Goal: Task Accomplishment & Management: Manage account settings

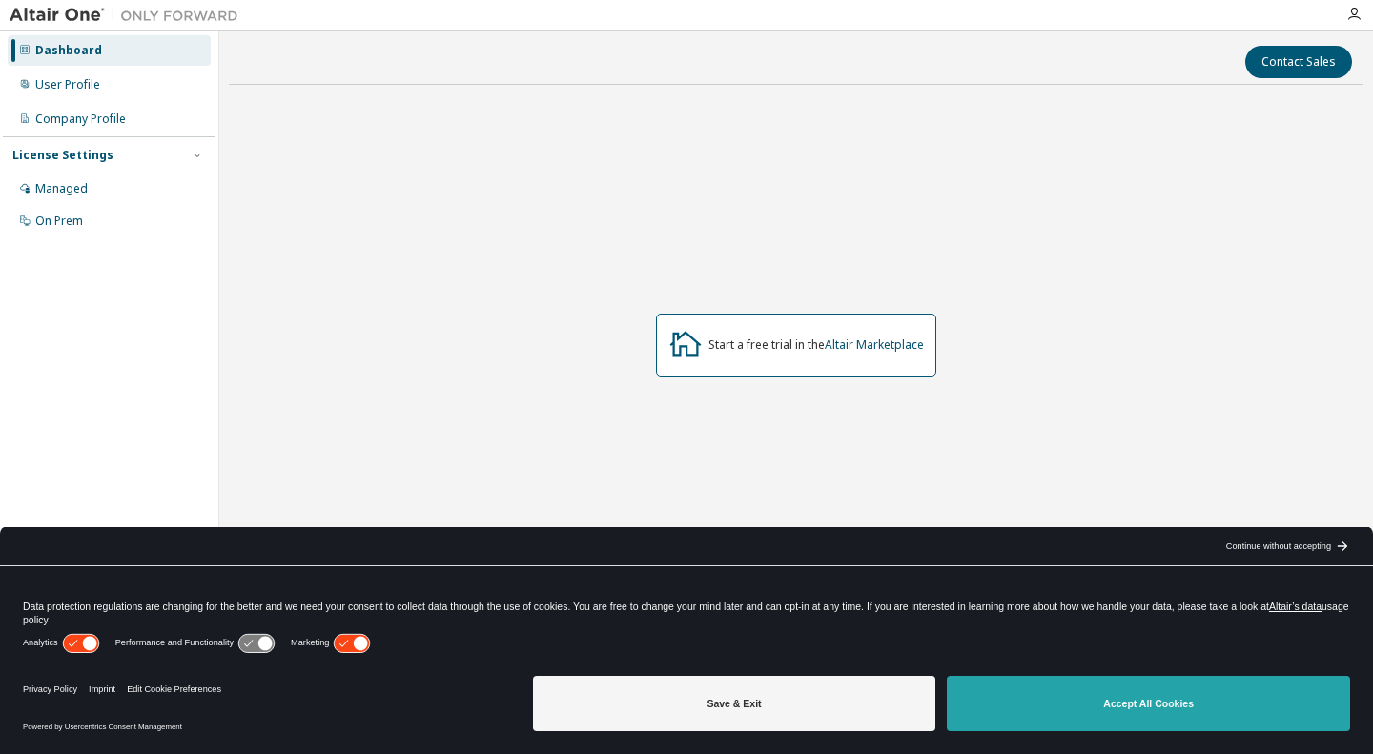
click at [1047, 689] on button "Accept All Cookies" at bounding box center [1148, 703] width 403 height 55
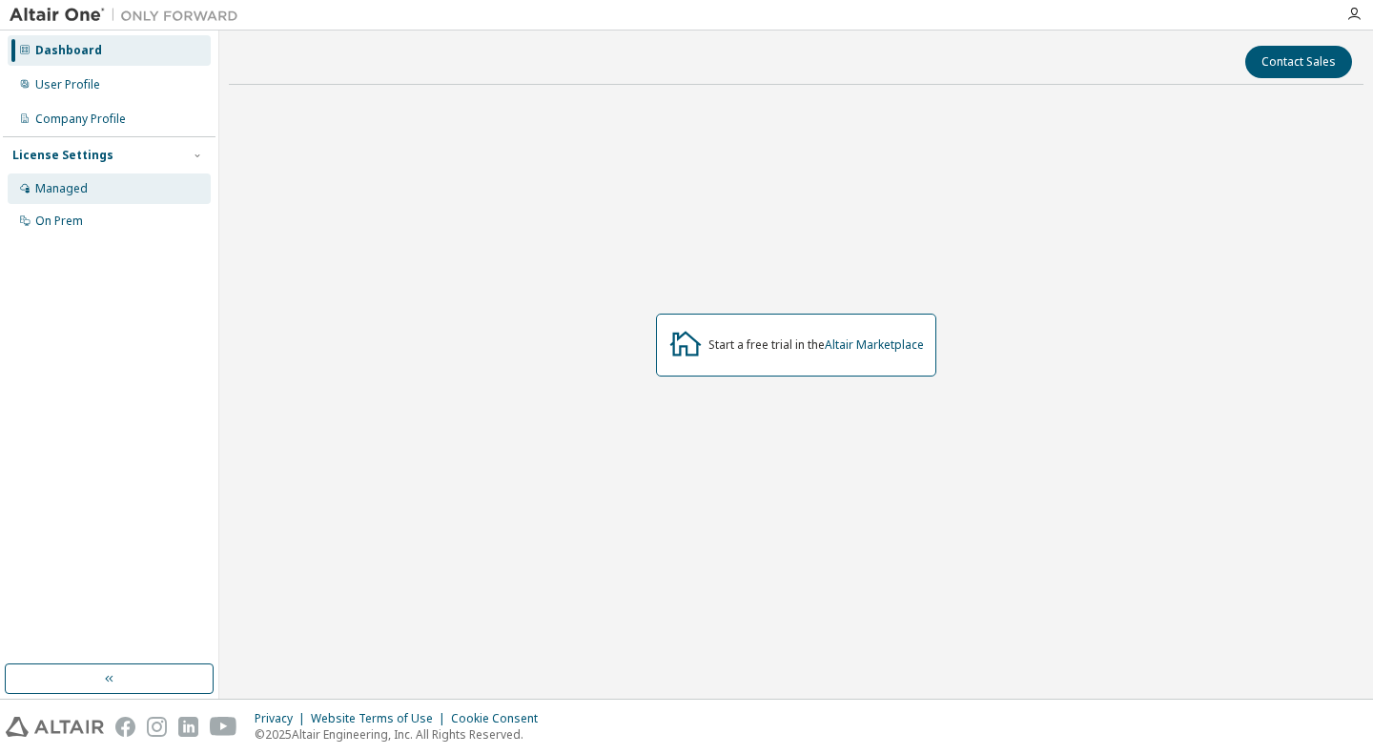
click at [93, 177] on div "Managed" at bounding box center [109, 189] width 203 height 31
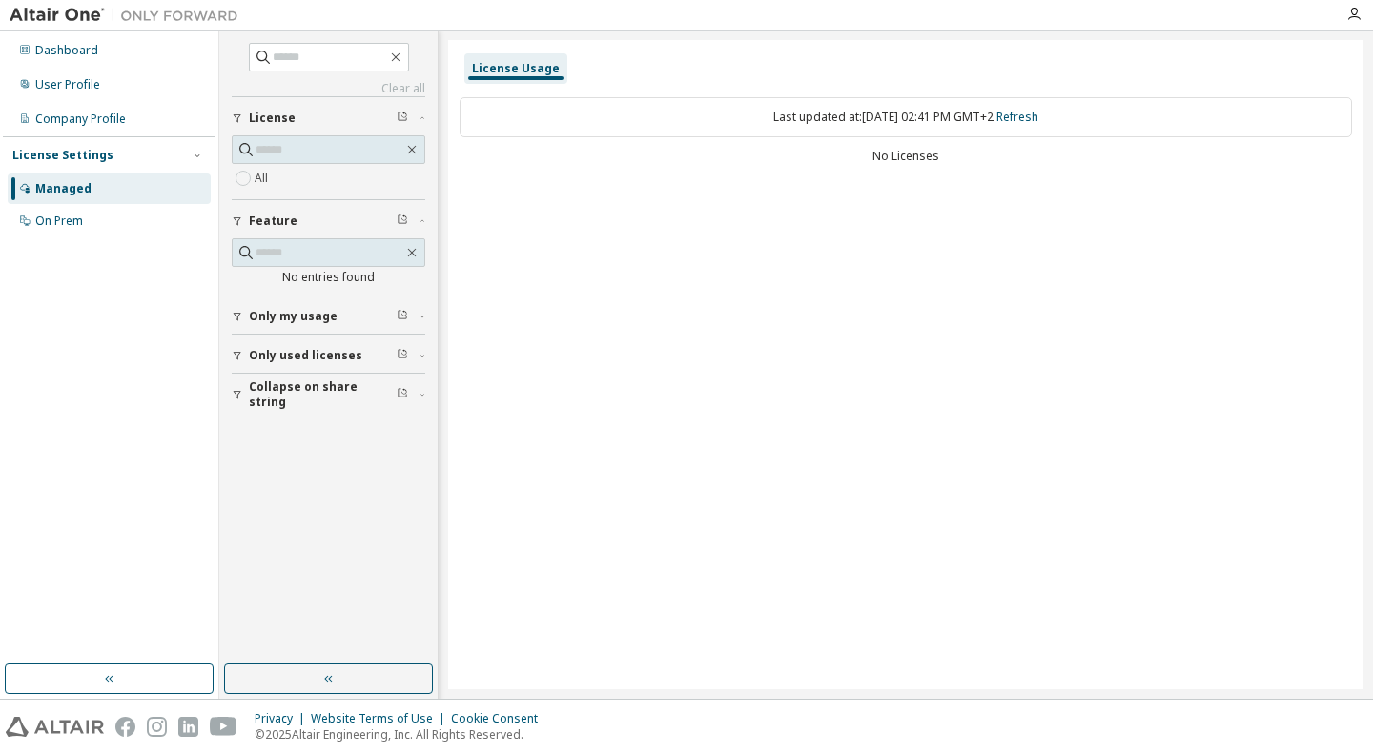
click at [658, 275] on div "License Usage Last updated at: Tue 2025-09-09 02:41 PM GMT+2 Refresh No Licenses" at bounding box center [906, 365] width 916 height 650
click at [306, 348] on span "Only used licenses" at bounding box center [306, 355] width 114 height 15
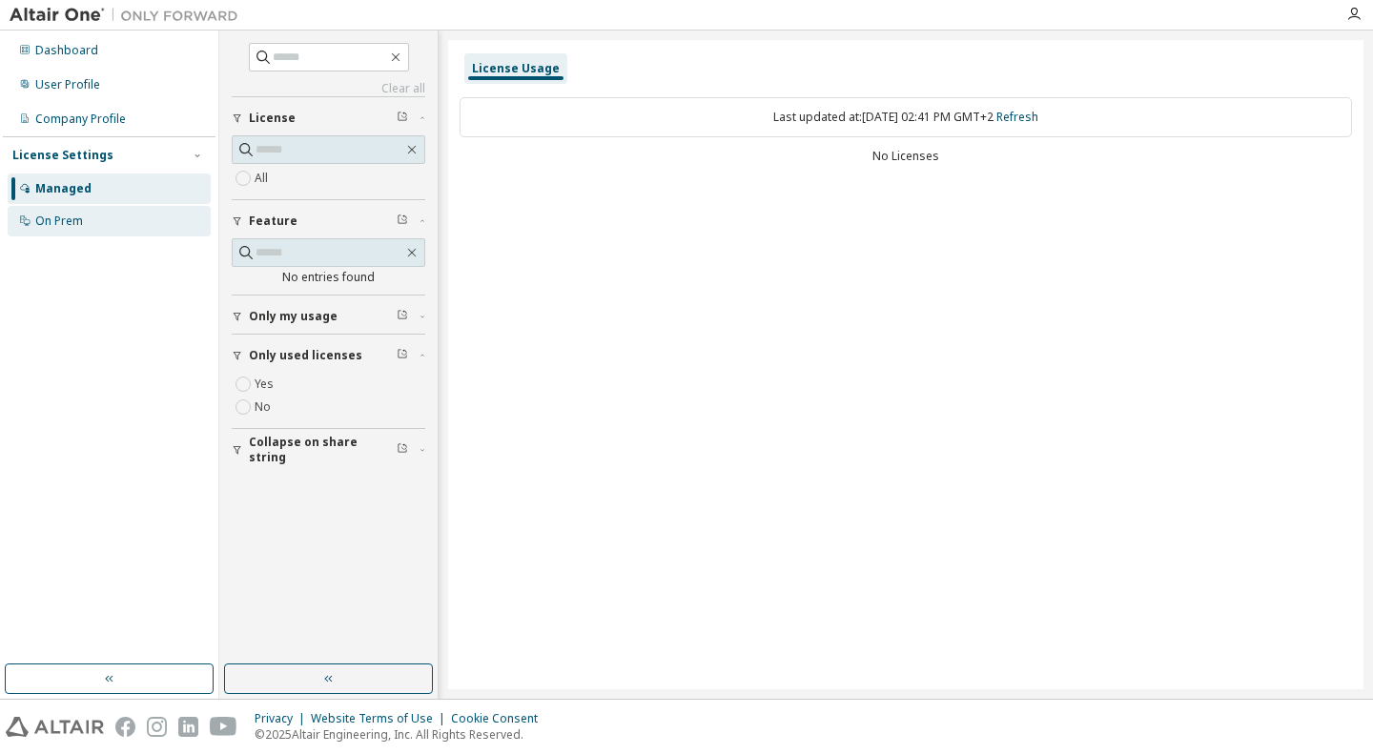
click at [97, 222] on div "On Prem" at bounding box center [109, 221] width 203 height 31
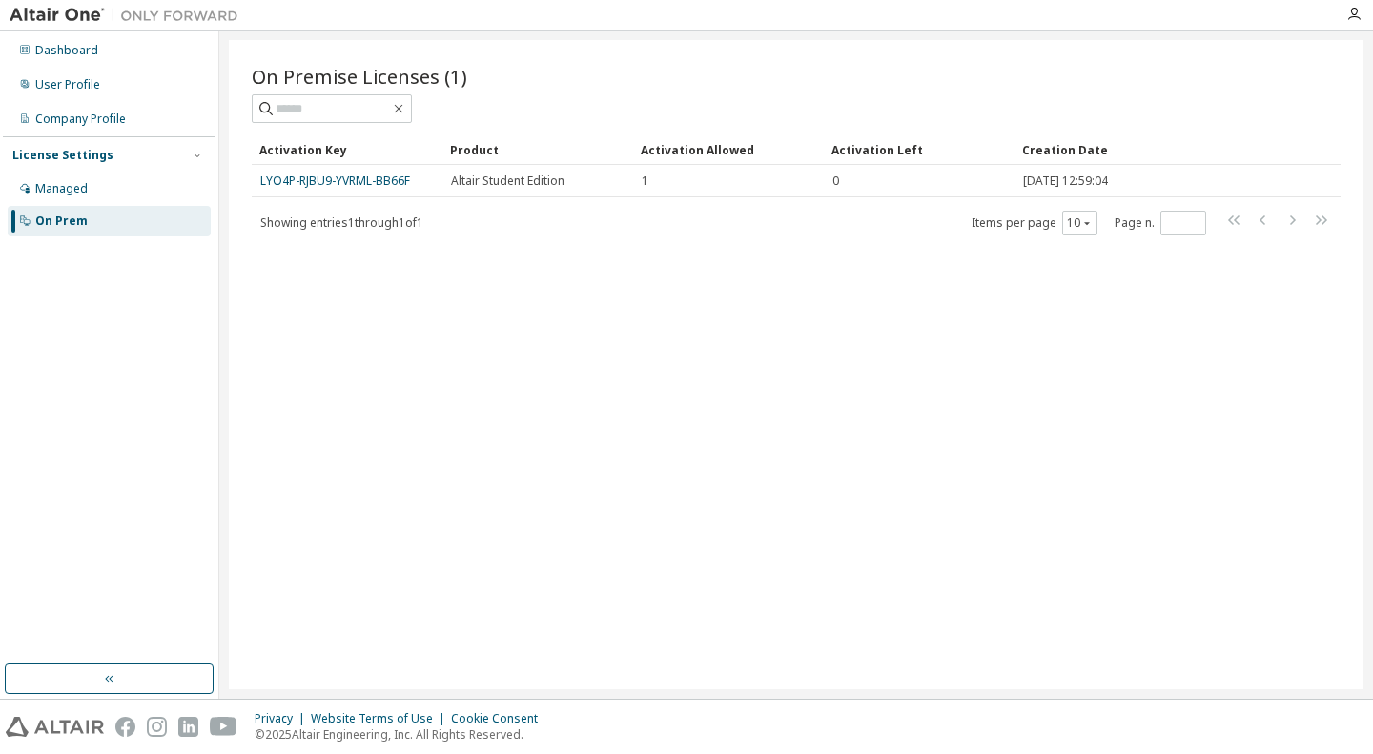
click at [872, 386] on div "On Premise Licenses (1) Clear Load Save Save As Field Operator Value Select fil…" at bounding box center [796, 365] width 1135 height 650
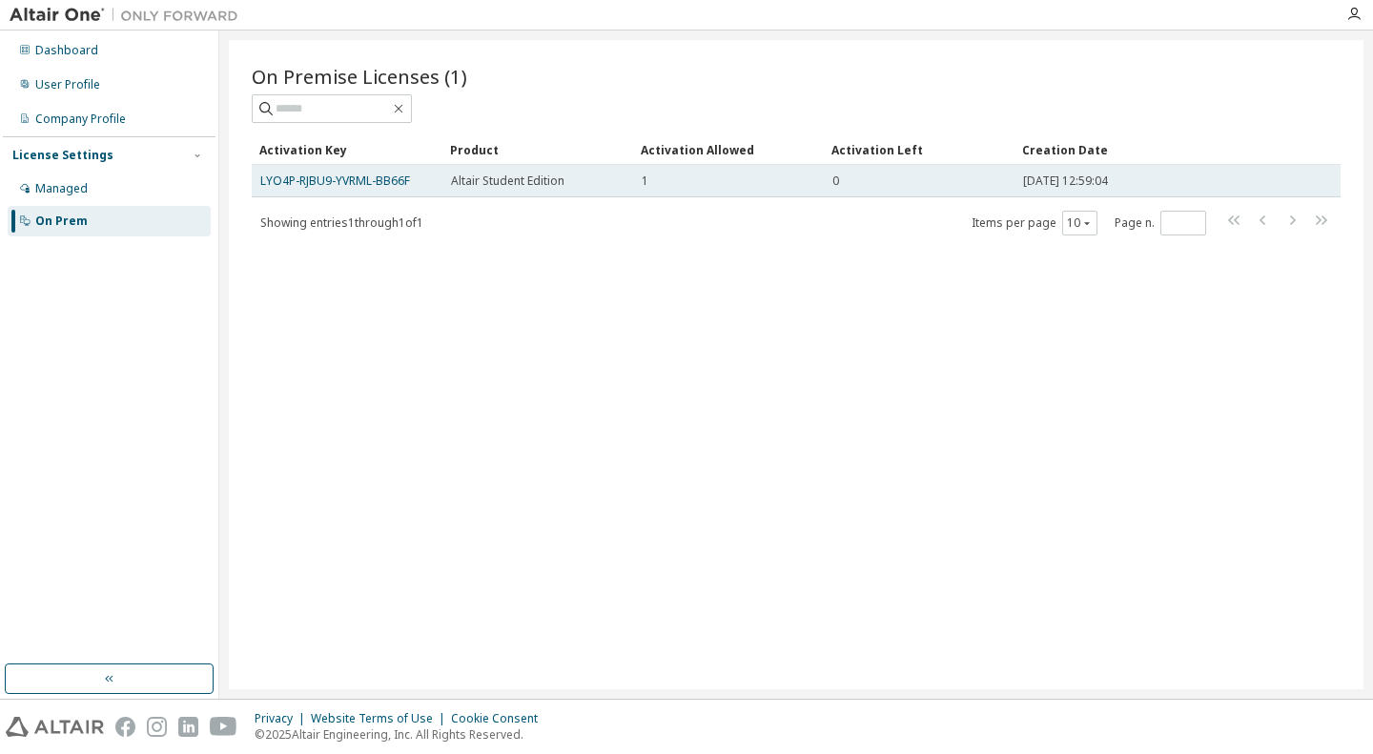
click at [494, 180] on span "Altair Student Edition" at bounding box center [508, 181] width 114 height 15
click at [376, 185] on link "LYO4P-RJBU9-YVRML-BB66F" at bounding box center [335, 181] width 150 height 16
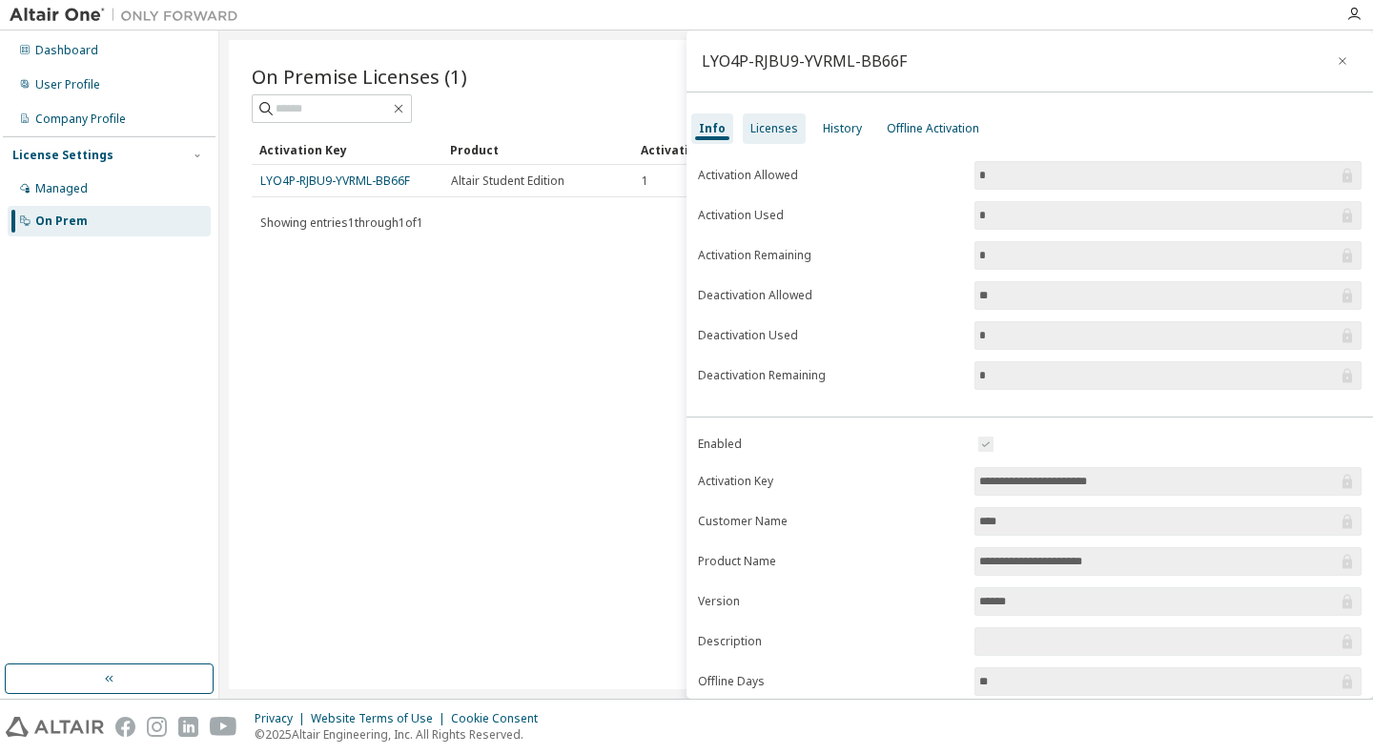
click at [780, 132] on div "Licenses" at bounding box center [775, 128] width 48 height 15
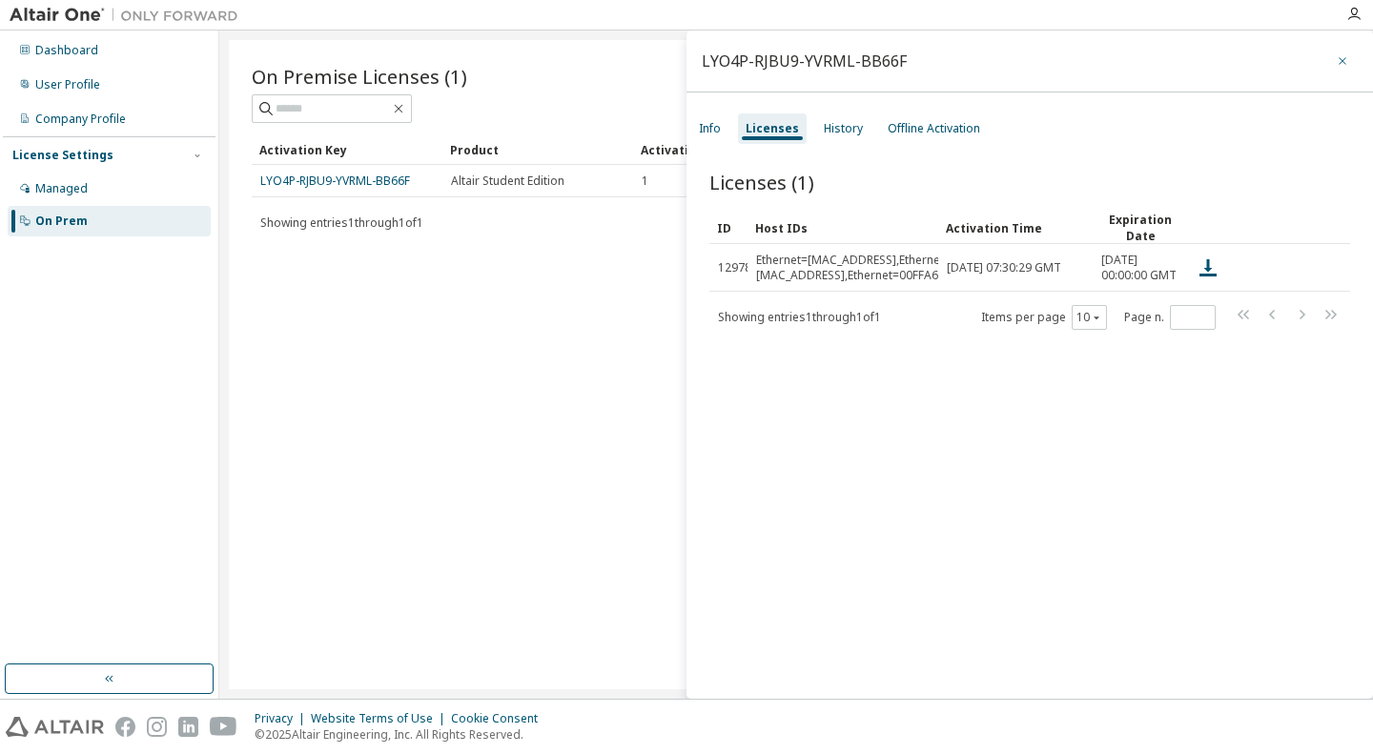
click at [1336, 55] on icon "button" at bounding box center [1342, 60] width 13 height 15
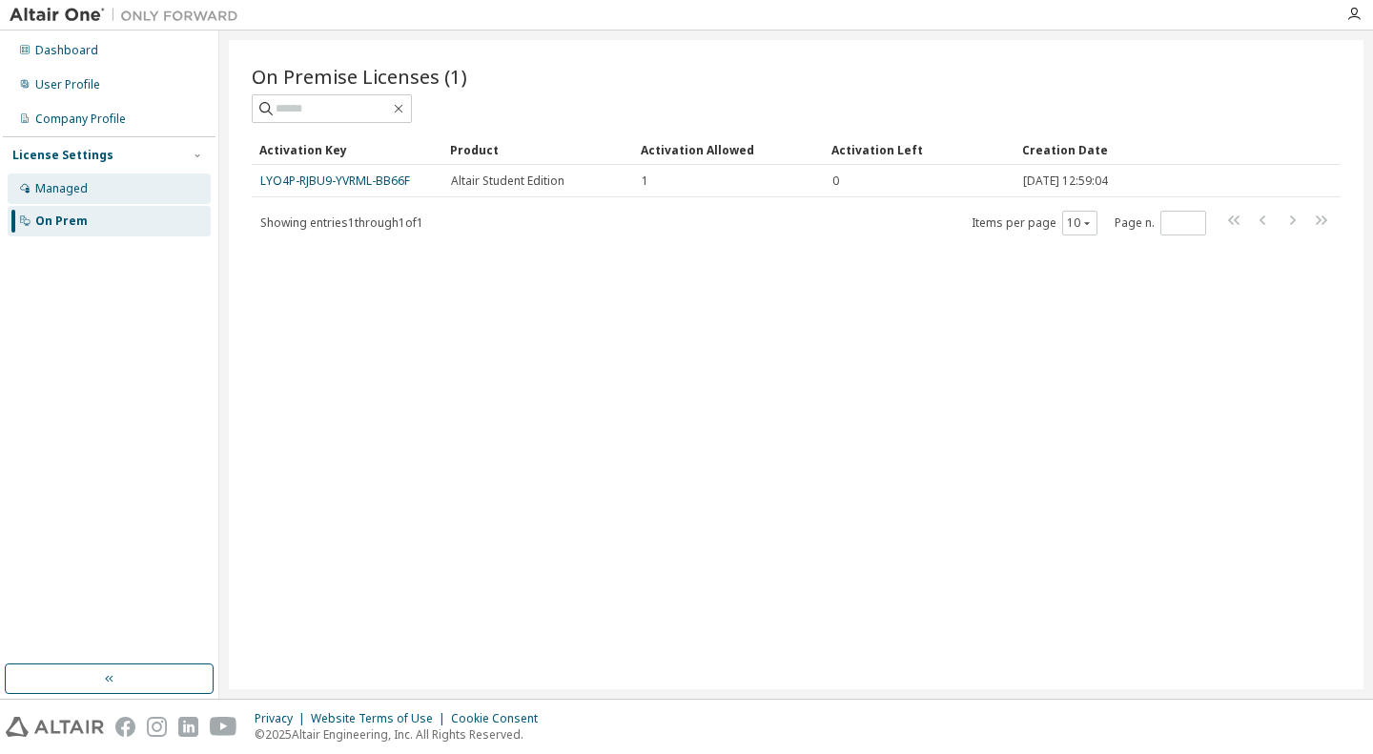
click at [56, 202] on div "Managed" at bounding box center [109, 189] width 203 height 31
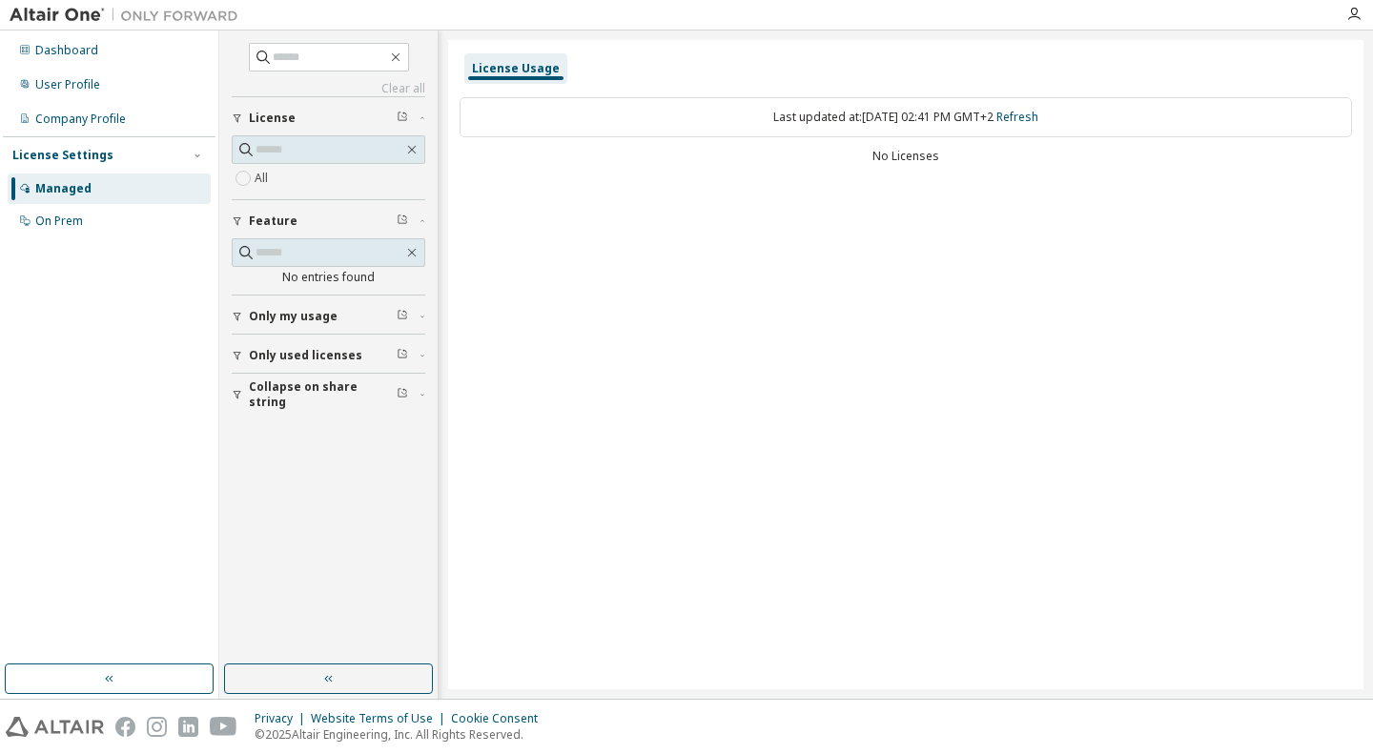
click at [621, 310] on div "License Usage Last updated at: Tue 2025-09-09 02:41 PM GMT+2 Refresh No Licenses" at bounding box center [906, 365] width 916 height 650
click at [114, 75] on div "User Profile" at bounding box center [109, 85] width 203 height 31
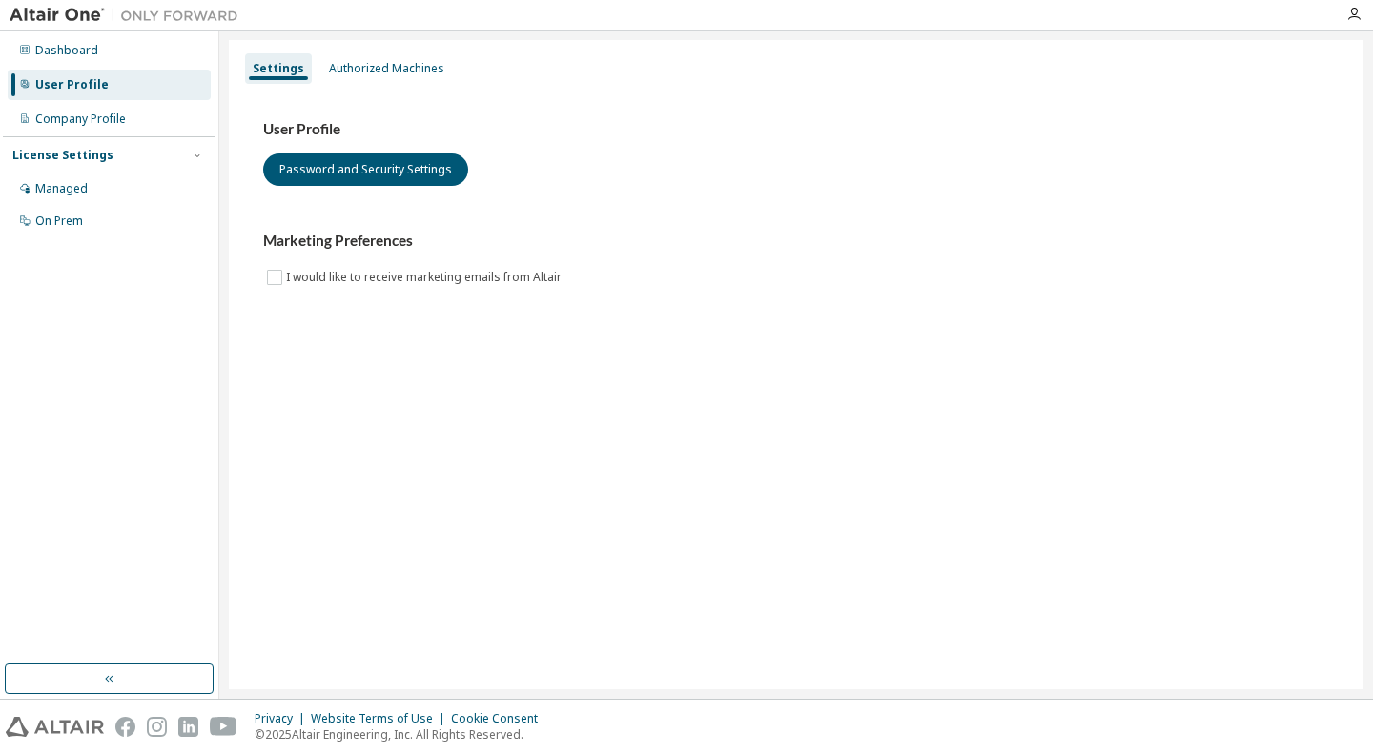
click at [399, 362] on div "Settings Authorized Machines User Profile Password and Security Settings Market…" at bounding box center [796, 365] width 1135 height 650
click at [1354, 7] on icon "button" at bounding box center [1354, 14] width 15 height 15
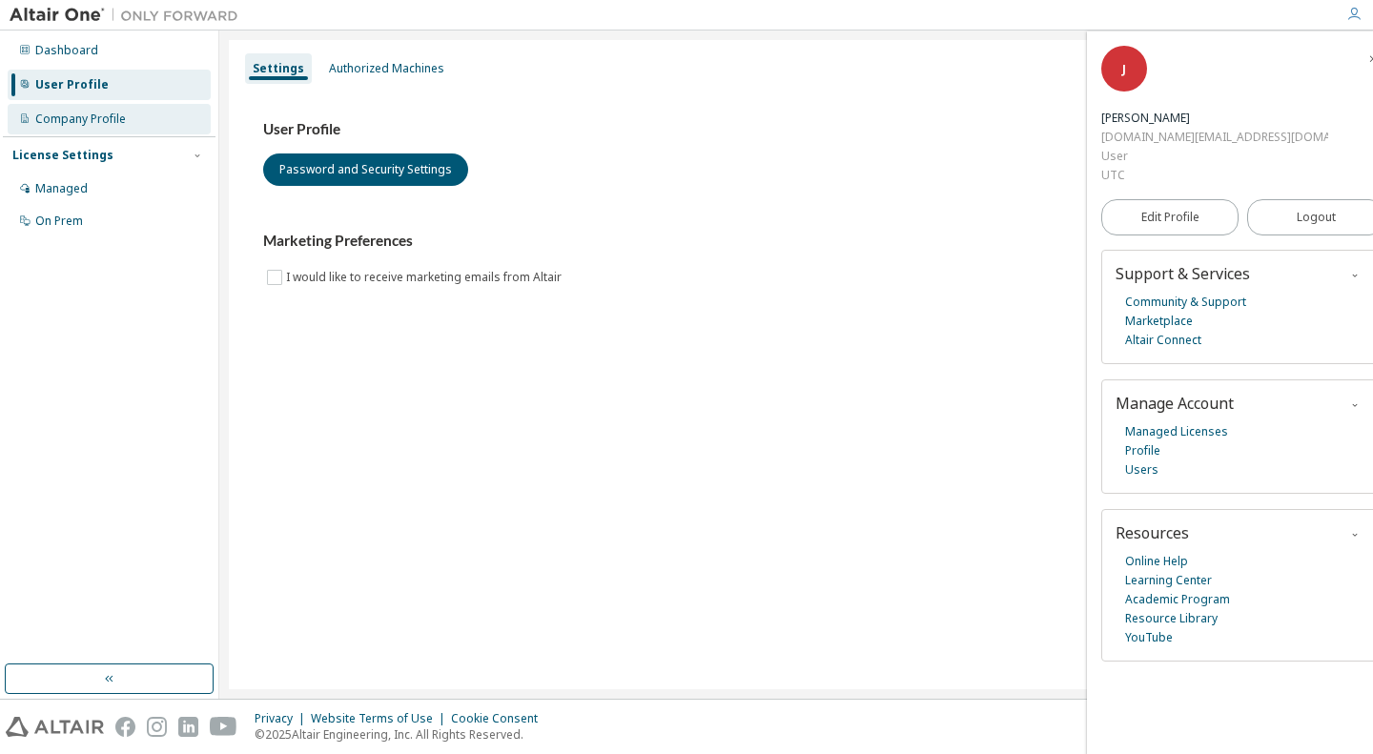
click at [148, 116] on div "Company Profile" at bounding box center [109, 119] width 203 height 31
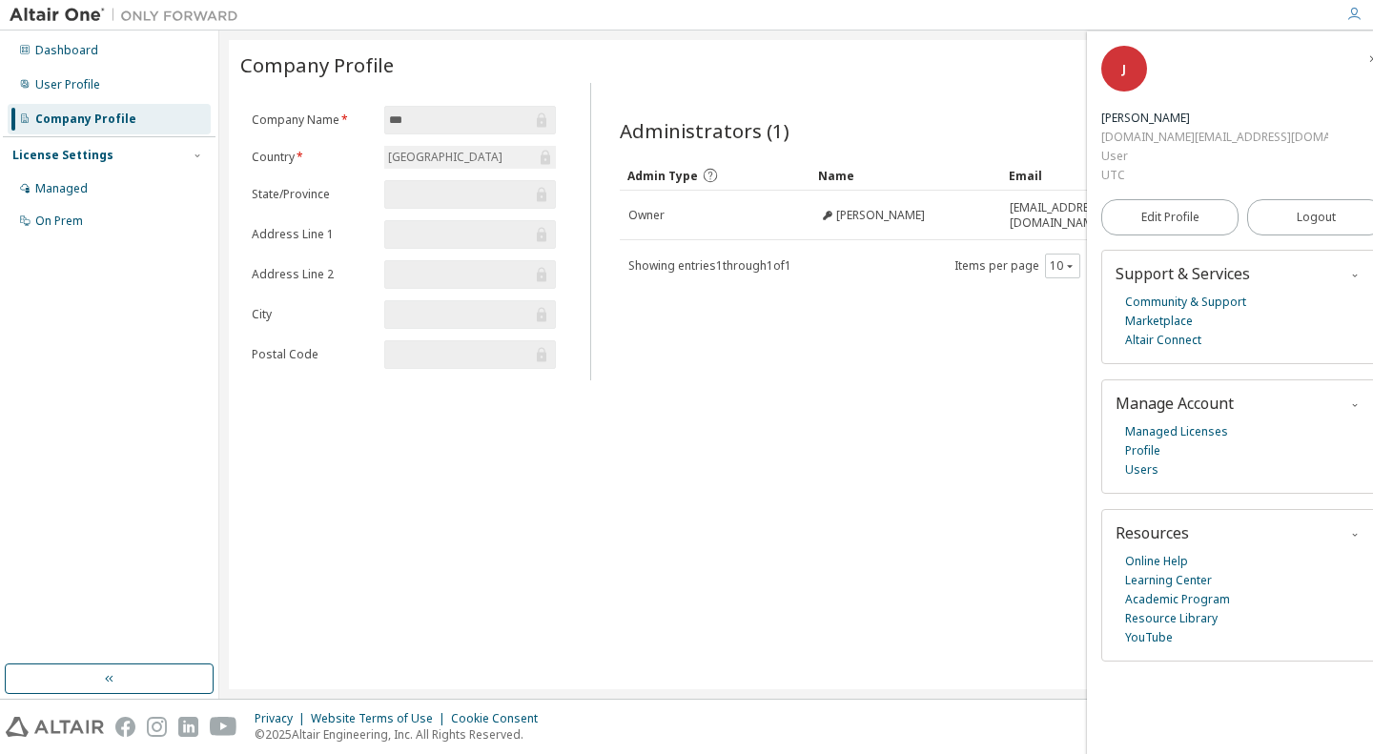
click at [717, 414] on div "Company Profile Clear Load Save Save As Field Operator Value Select filter Sele…" at bounding box center [796, 365] width 1135 height 650
click at [590, 692] on div "Company Profile Clear Load Save Save As Field Operator Value Select filter Sele…" at bounding box center [796, 365] width 1154 height 669
click at [912, 353] on div "Administrators (1) Clear Load Save Save As Field Operator Value Select filter S…" at bounding box center [972, 237] width 751 height 286
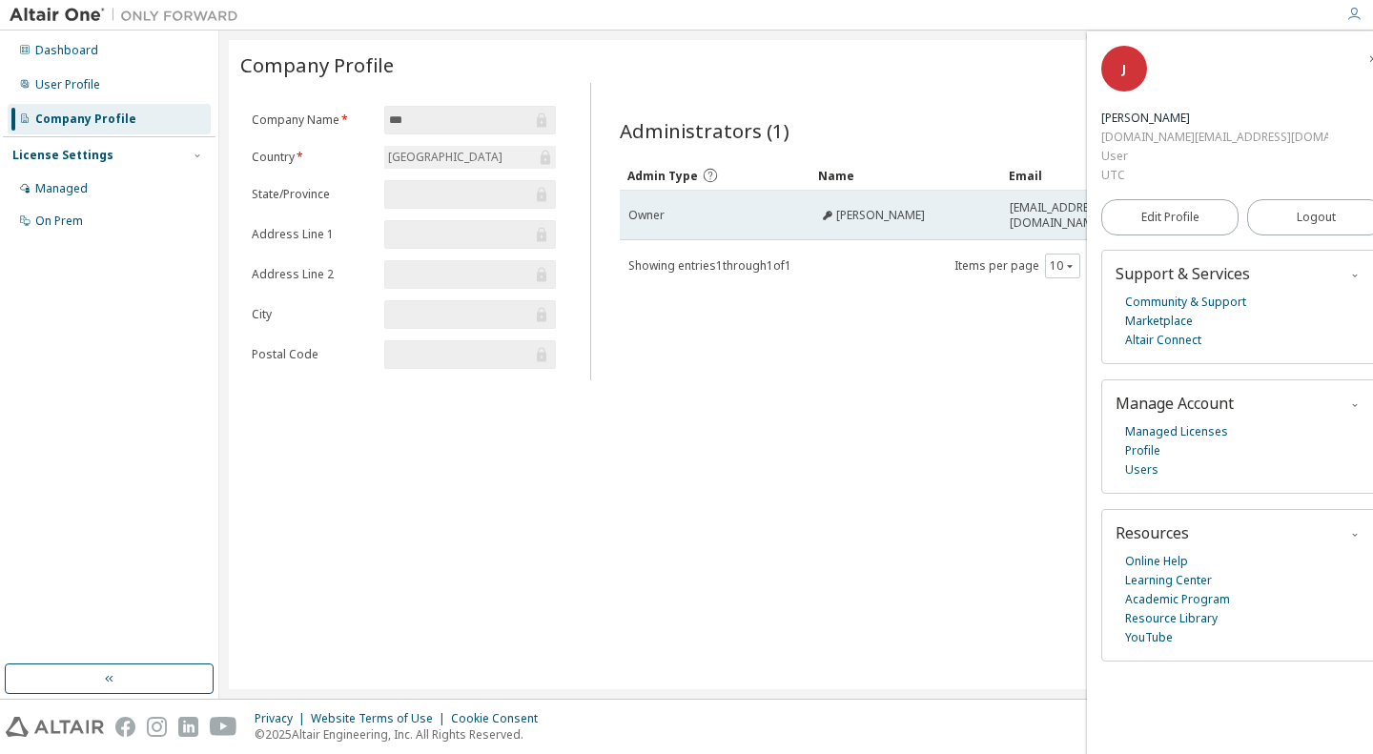
click at [750, 230] on td "Owner" at bounding box center [715, 216] width 191 height 50
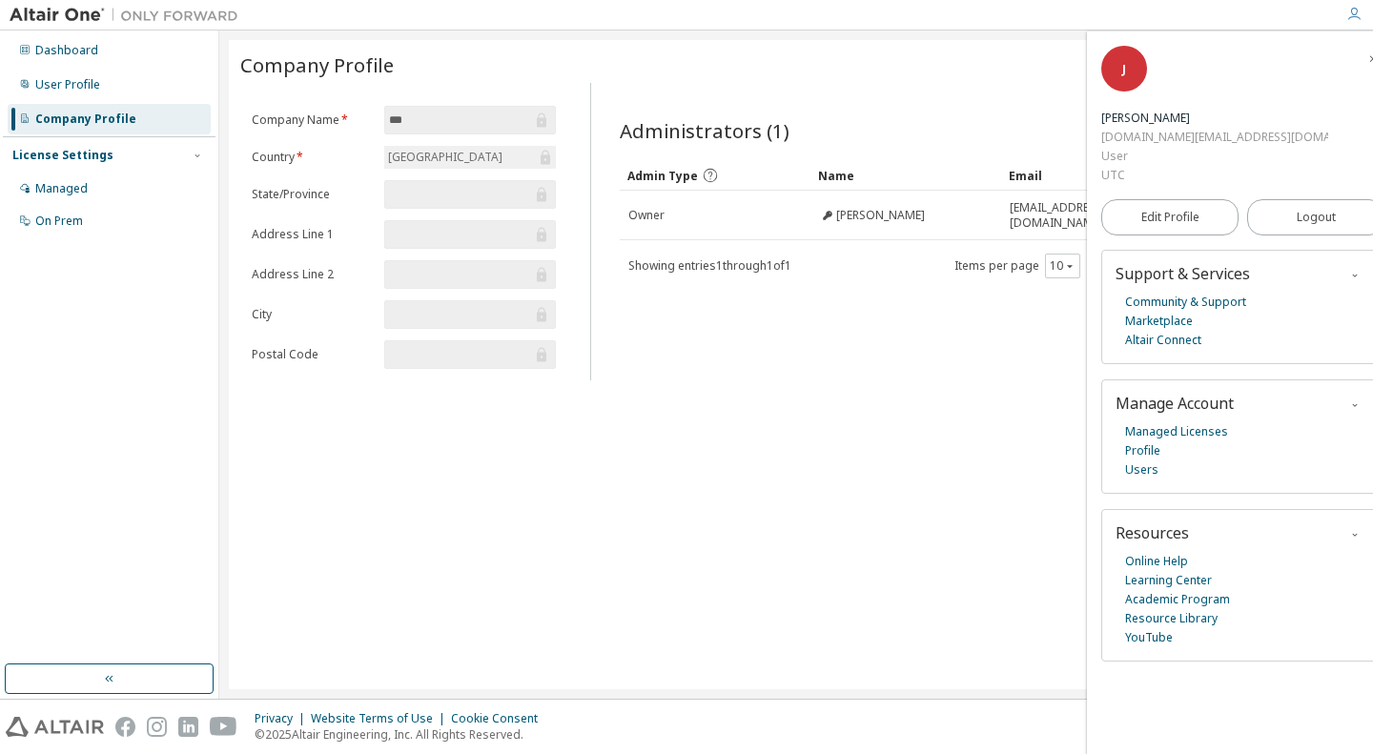
click at [1368, 58] on icon "button" at bounding box center [1373, 58] width 11 height 11
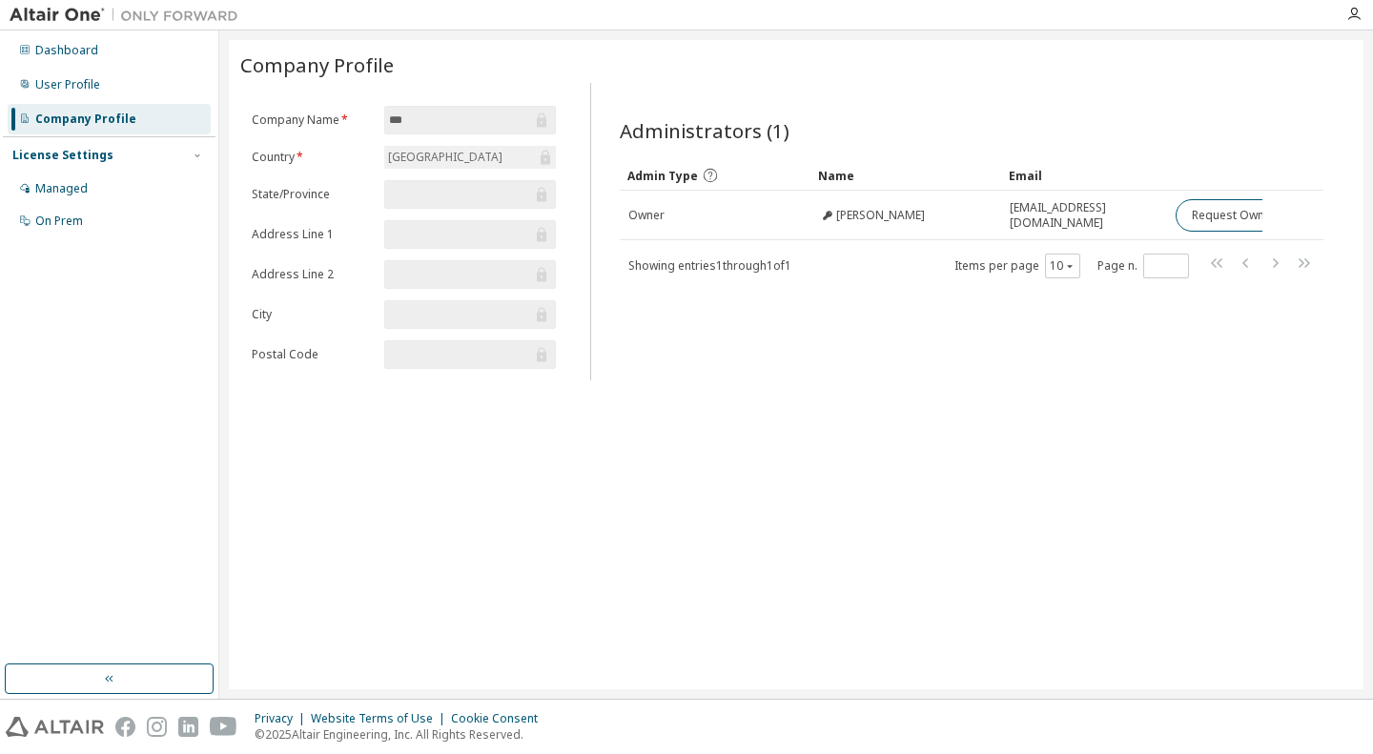
click at [1155, 408] on div "Company Profile Clear Load Save Save As Field Operator Value Select filter Sele…" at bounding box center [796, 365] width 1135 height 650
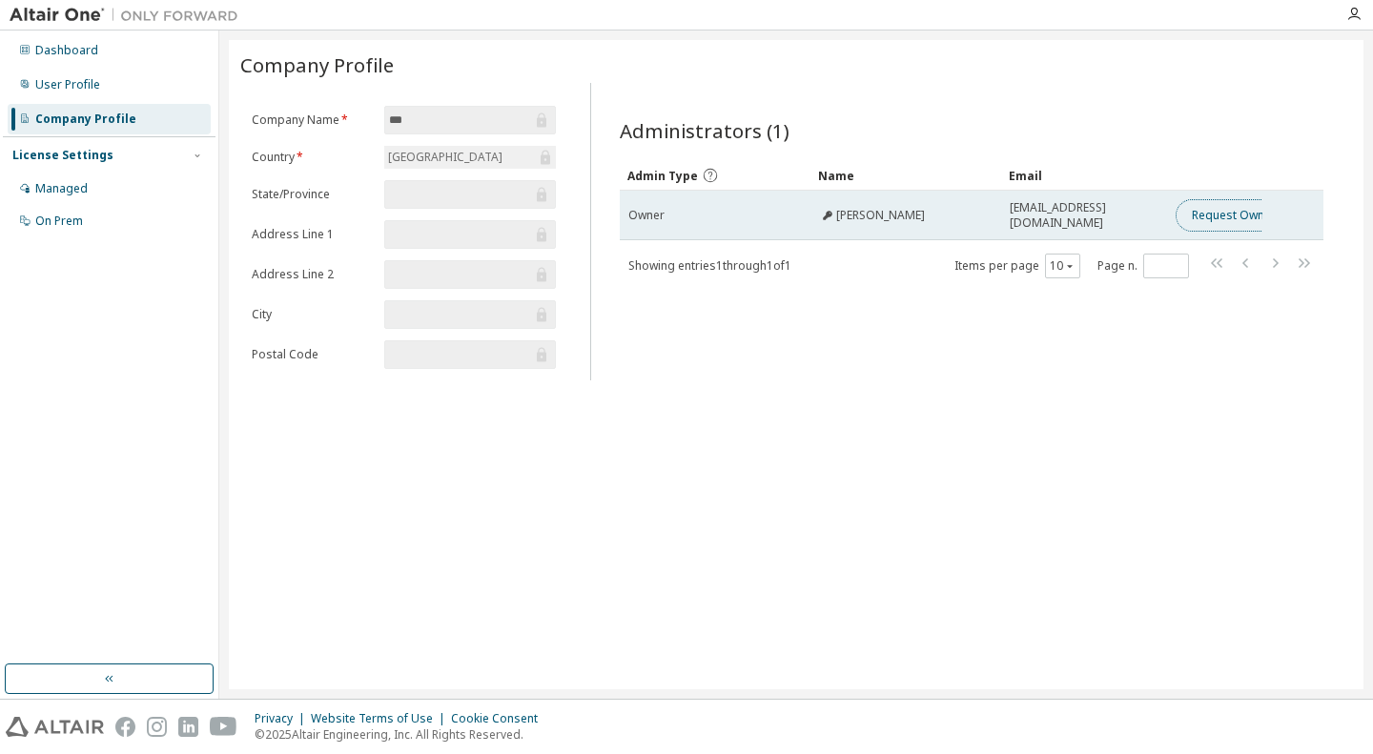
click at [1200, 209] on button "Request Owner Change" at bounding box center [1256, 215] width 161 height 32
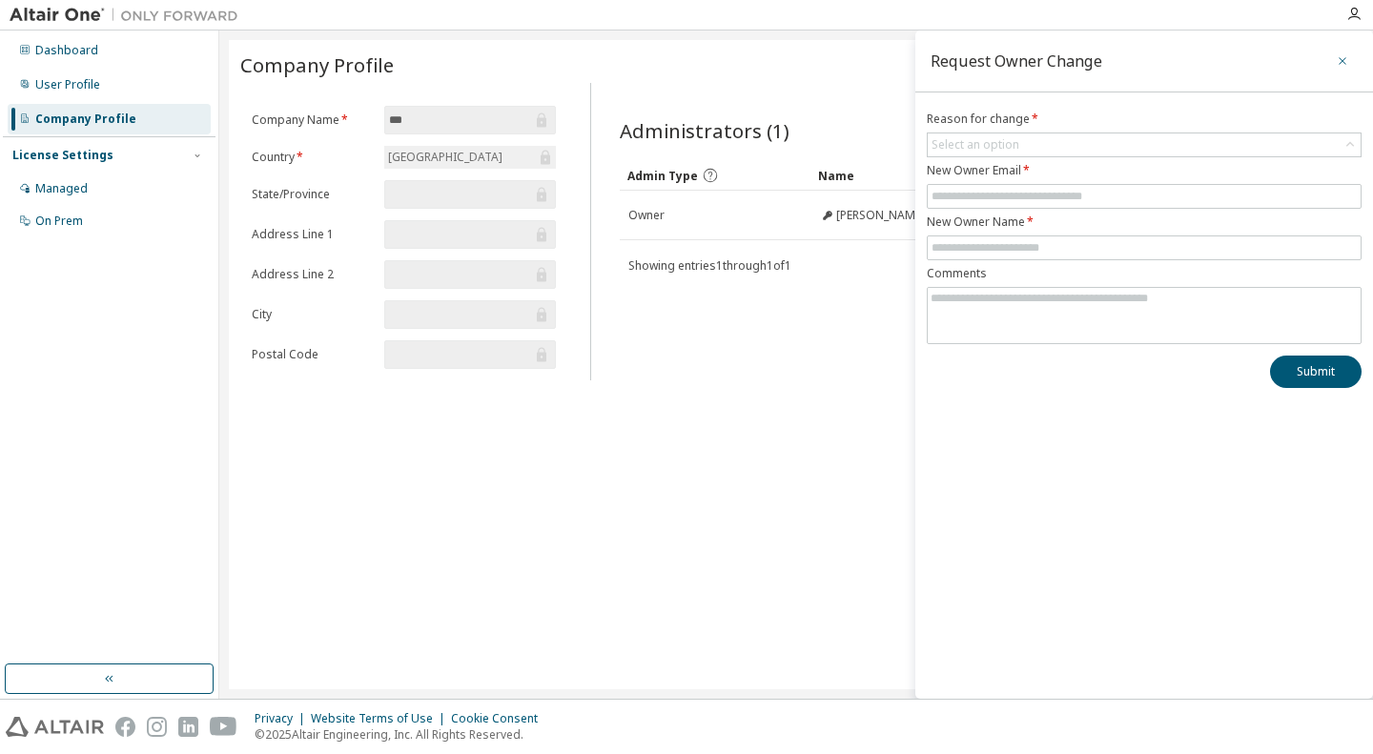
click at [1350, 52] on button "button" at bounding box center [1343, 61] width 31 height 31
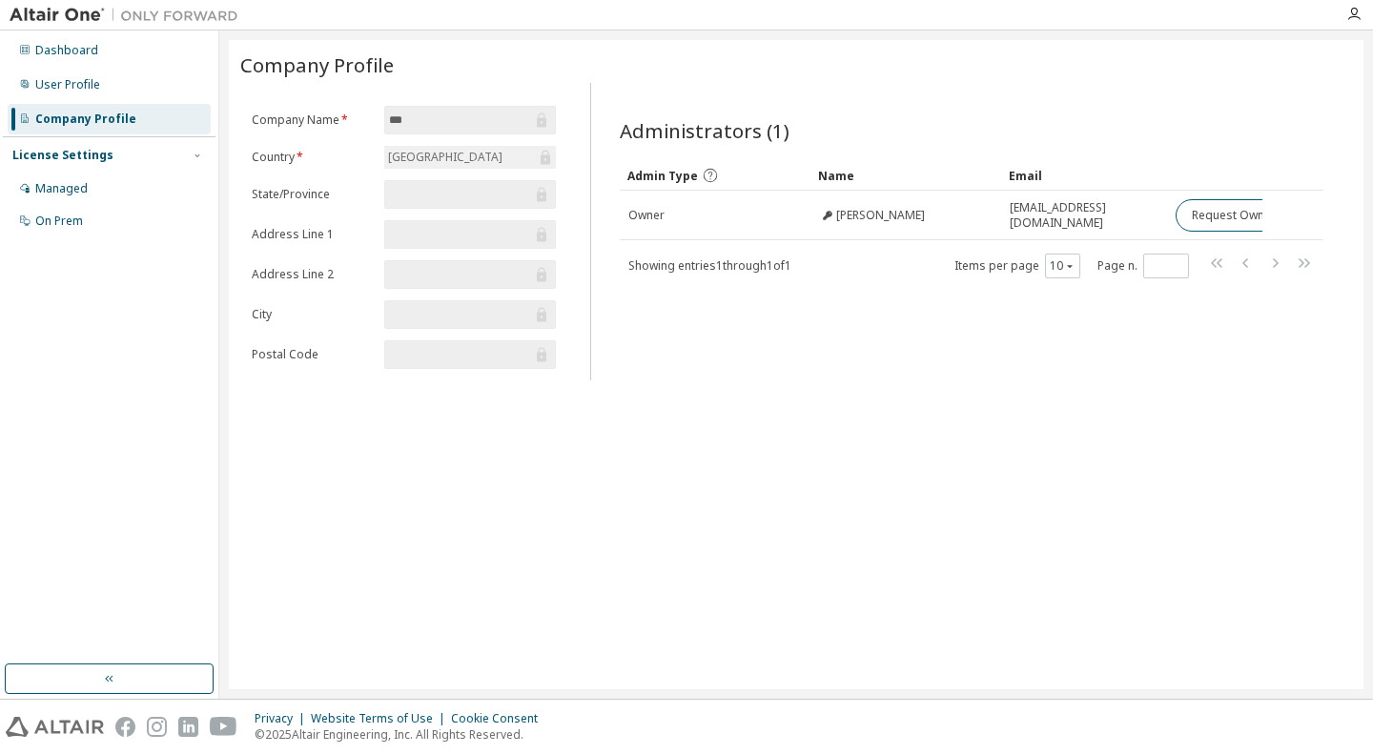
click at [930, 390] on div "Company Profile Clear Load Save Save As Field Operator Value Select filter Sele…" at bounding box center [796, 365] width 1135 height 650
click at [906, 432] on div "Company Profile Clear Load Save Save As Field Operator Value Select filter Sele…" at bounding box center [796, 365] width 1135 height 650
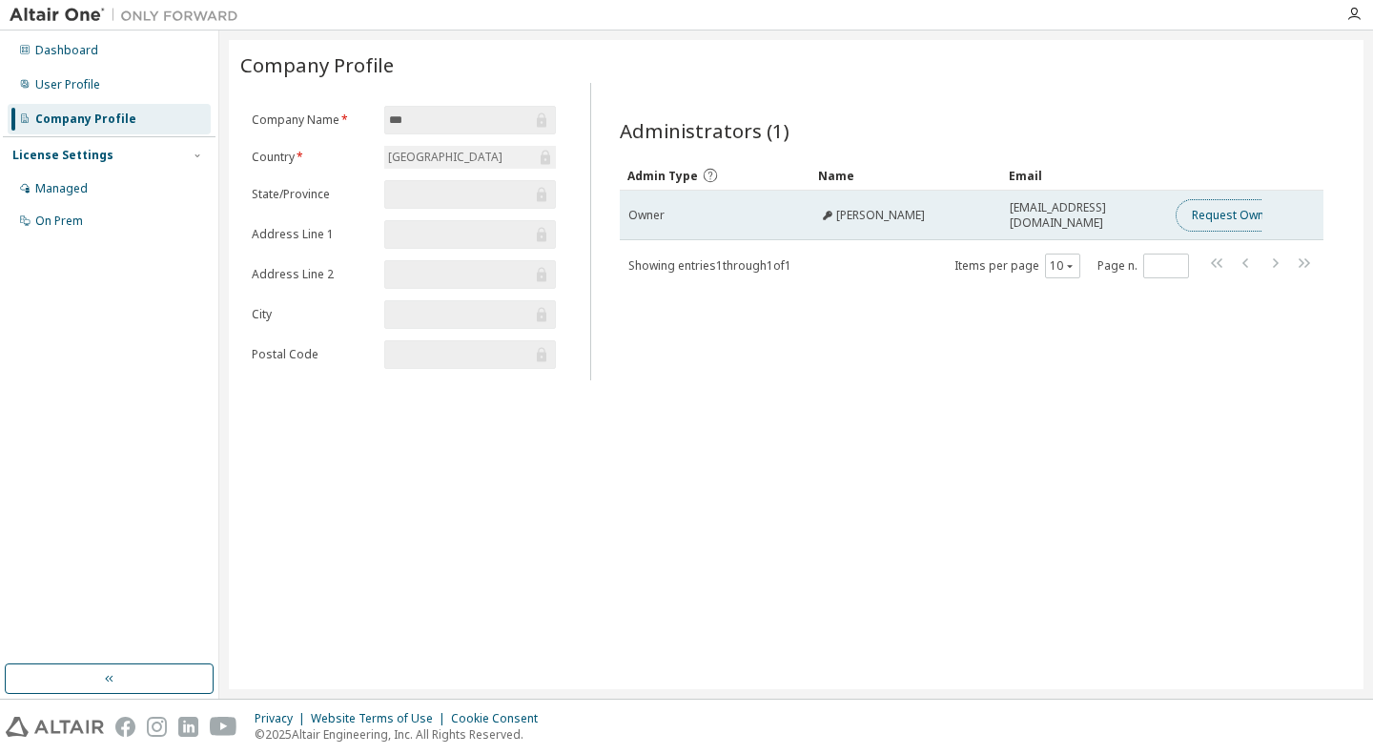
click at [1200, 211] on button "Request Owner Change" at bounding box center [1256, 215] width 161 height 32
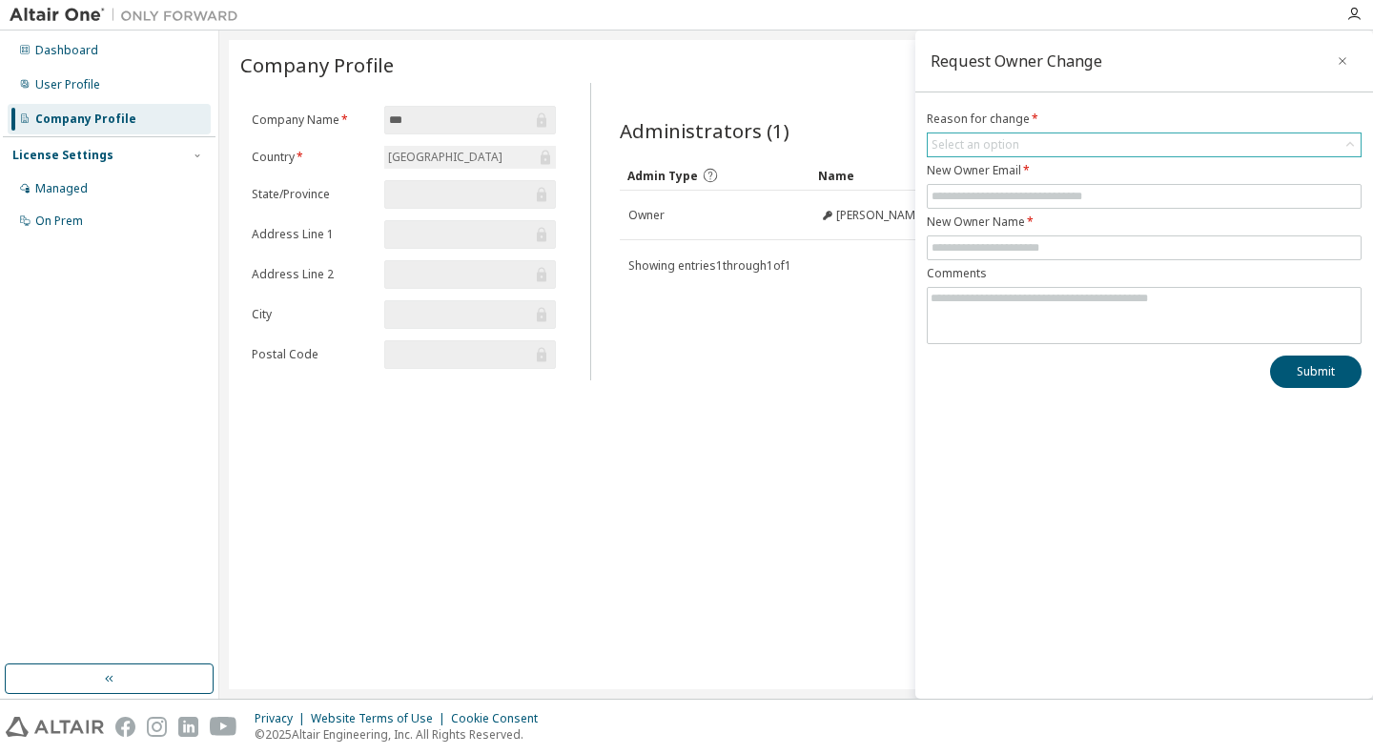
click at [1301, 141] on div "Select an option" at bounding box center [1144, 145] width 433 height 23
click at [1352, 60] on button "button" at bounding box center [1343, 61] width 31 height 31
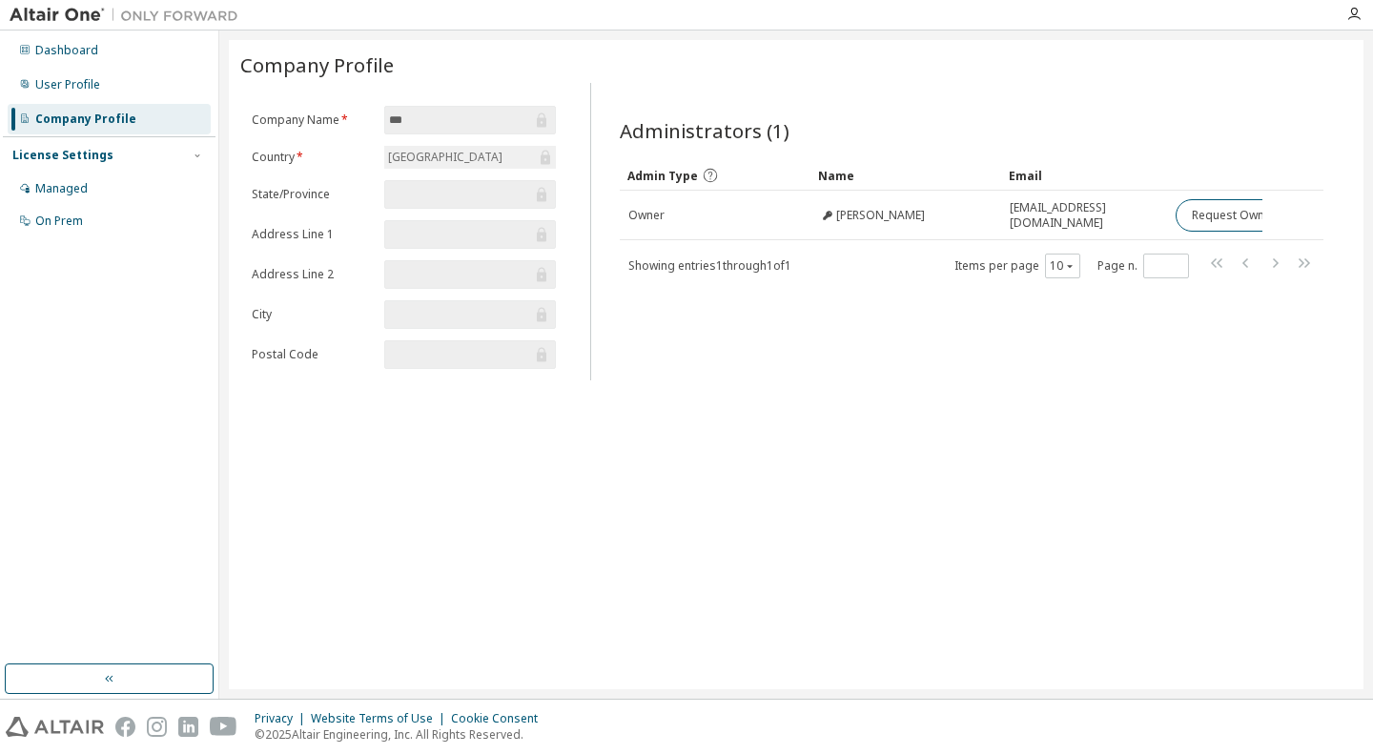
click at [894, 411] on div "Company Profile Clear Load Save Save As Field Operator Value Select filter Sele…" at bounding box center [796, 365] width 1135 height 650
click at [783, 400] on div "Company Profile Clear Load Save Save As Field Operator Value Select filter Sele…" at bounding box center [796, 365] width 1135 height 650
click at [747, 363] on div "Administrators (1) Clear Load Save Save As Field Operator Value Select filter S…" at bounding box center [972, 237] width 751 height 286
click at [649, 383] on div "Company Profile Clear Load Save Save As Field Operator Value Select filter Sele…" at bounding box center [796, 365] width 1135 height 650
click at [95, 183] on div "Managed" at bounding box center [109, 189] width 203 height 31
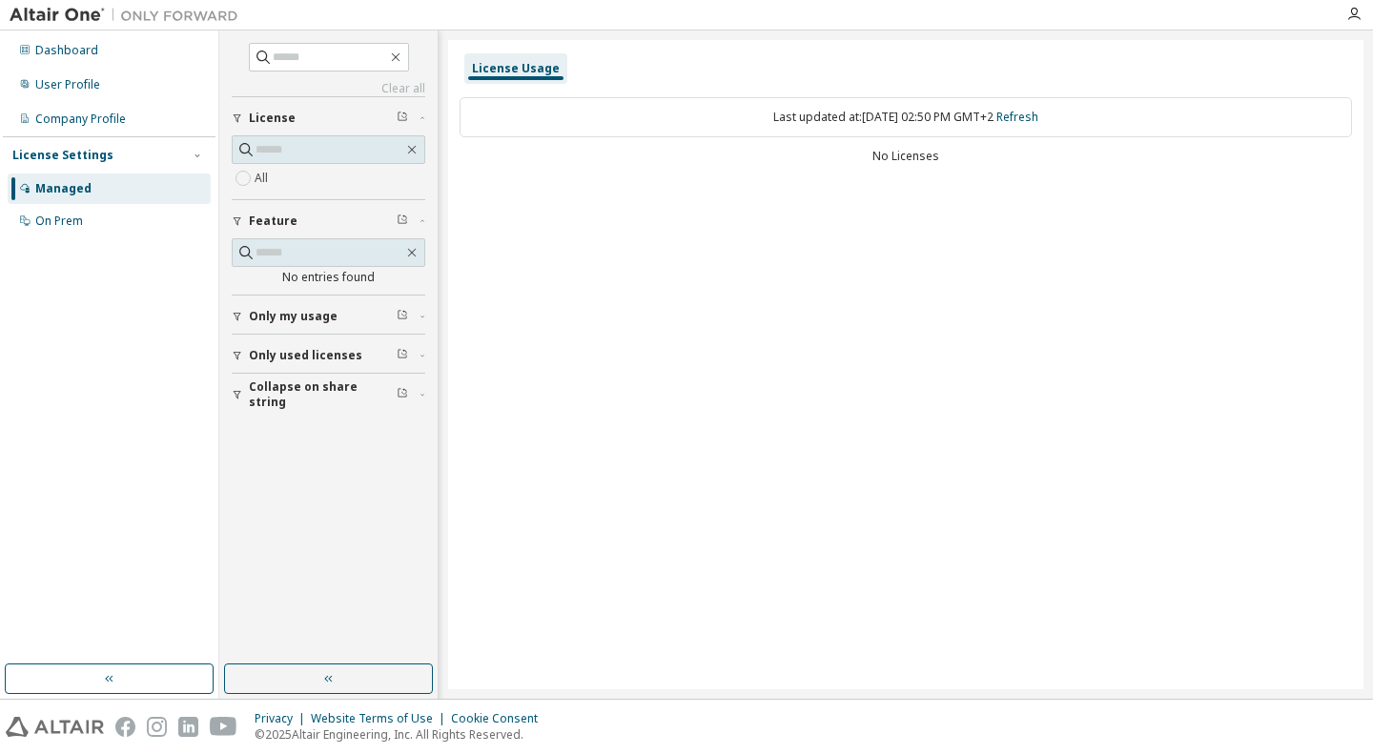
click at [599, 507] on div "License Usage Last updated at: Tue 2025-09-09 02:50 PM GMT+2 Refresh No Licenses" at bounding box center [906, 365] width 916 height 650
click at [330, 316] on span "Only my usage" at bounding box center [293, 316] width 89 height 15
click at [331, 409] on span "Only used licenses" at bounding box center [306, 410] width 114 height 15
click at [294, 501] on span "Collapse on share string" at bounding box center [323, 505] width 148 height 31
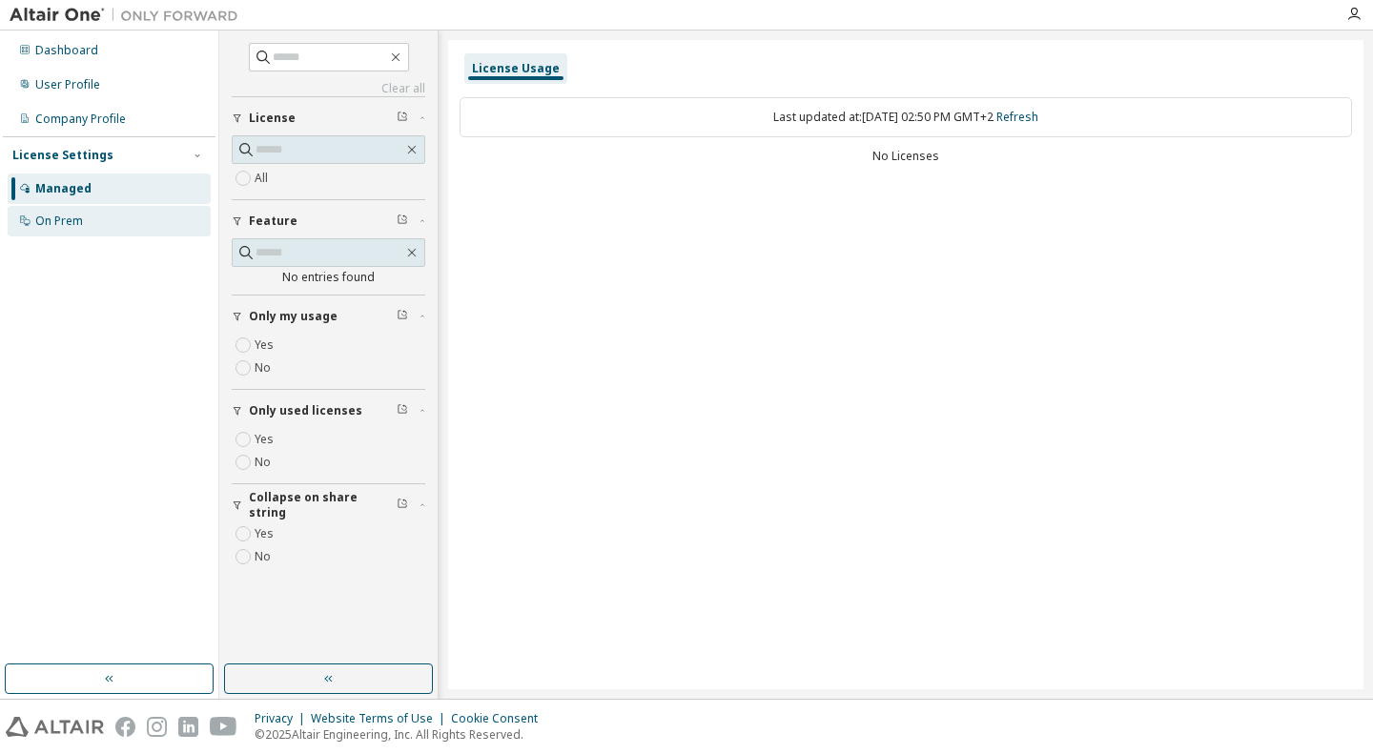
click at [93, 215] on div "On Prem" at bounding box center [109, 221] width 203 height 31
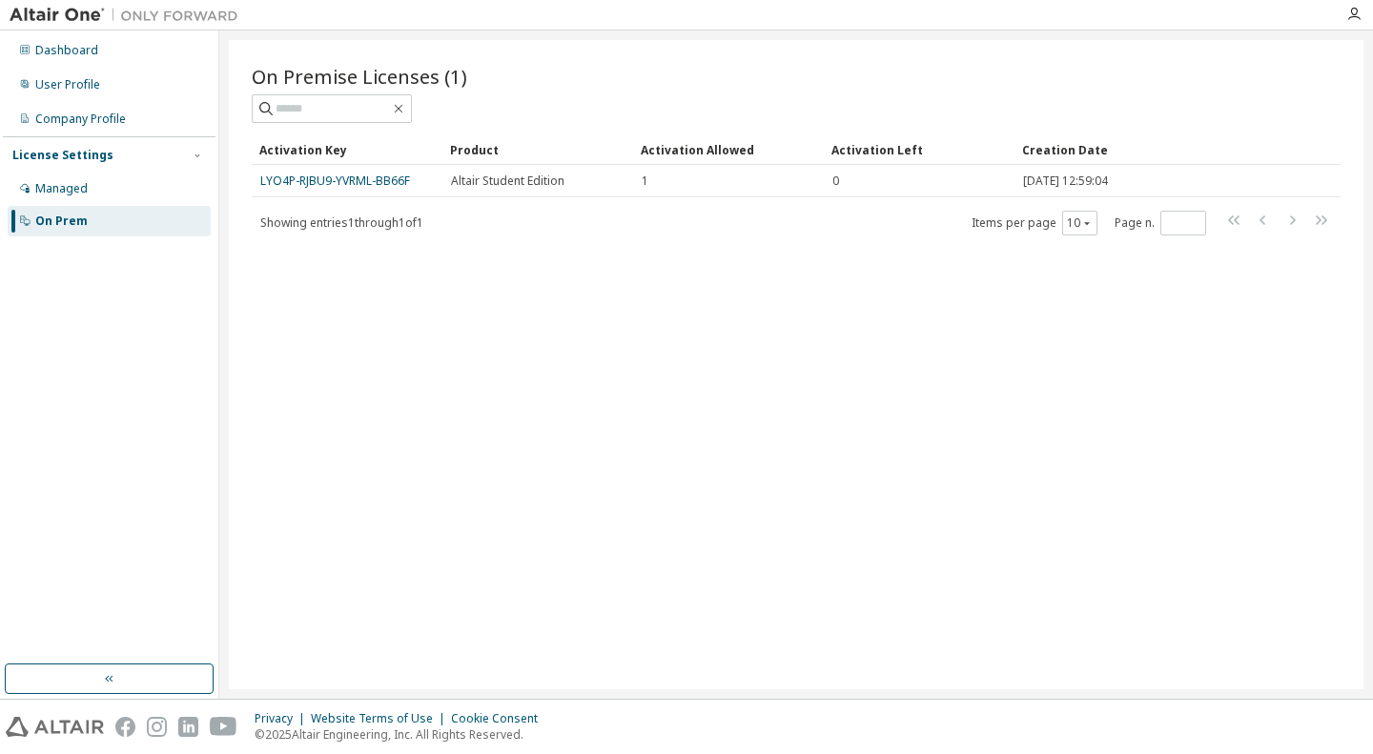
click at [436, 299] on div "On Premise Licenses (1) Clear Load Save Save As Field Operator Value Select fil…" at bounding box center [796, 365] width 1135 height 650
click at [99, 54] on div "Dashboard" at bounding box center [109, 50] width 203 height 31
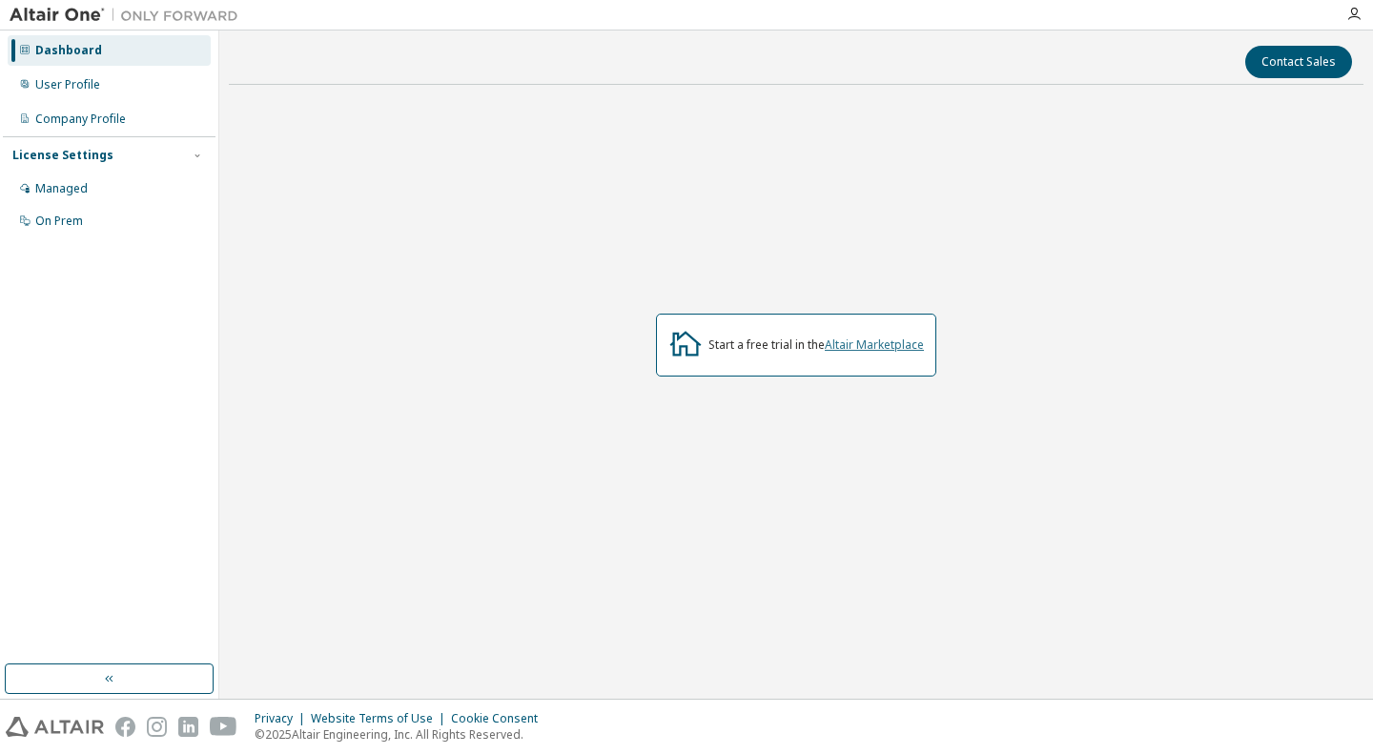
click at [869, 352] on link "Altair Marketplace" at bounding box center [874, 345] width 99 height 16
click at [109, 86] on div "User Profile" at bounding box center [109, 85] width 203 height 31
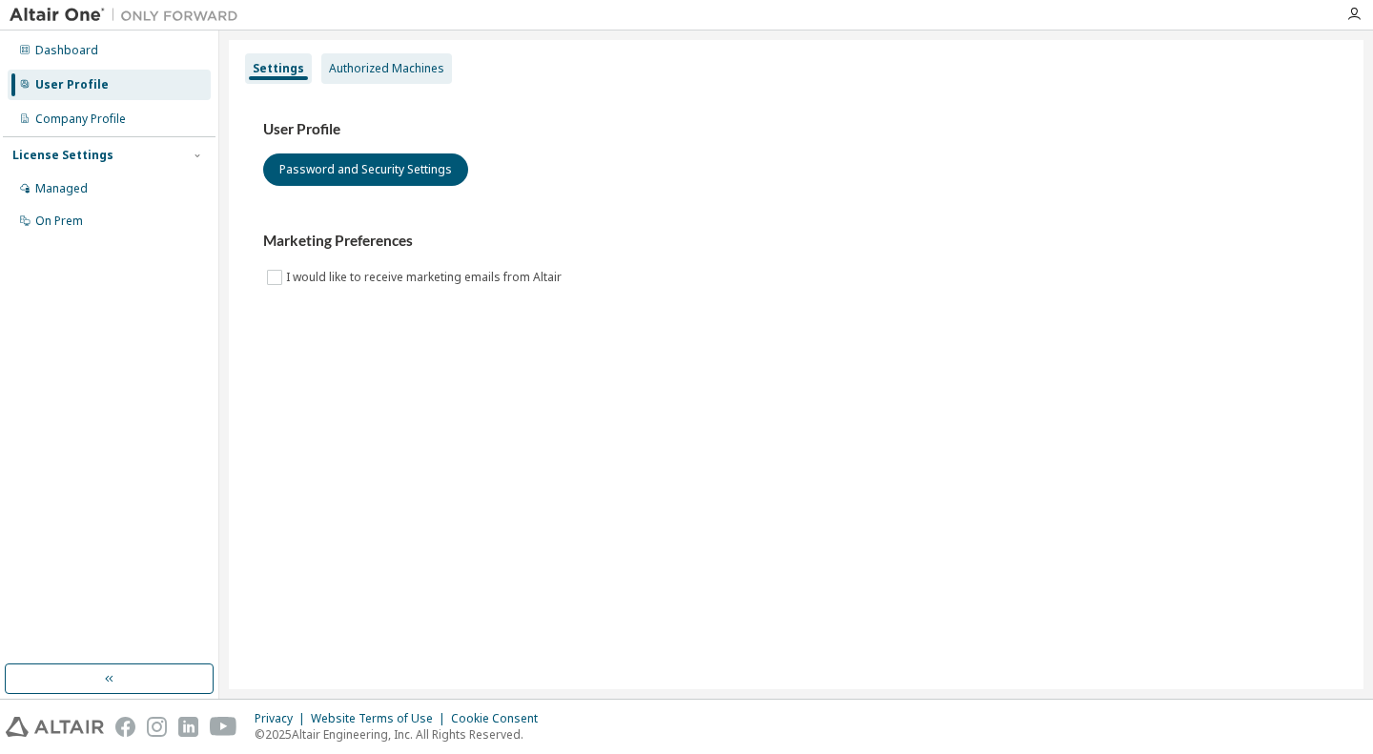
click at [364, 80] on div "Authorized Machines" at bounding box center [386, 68] width 131 height 31
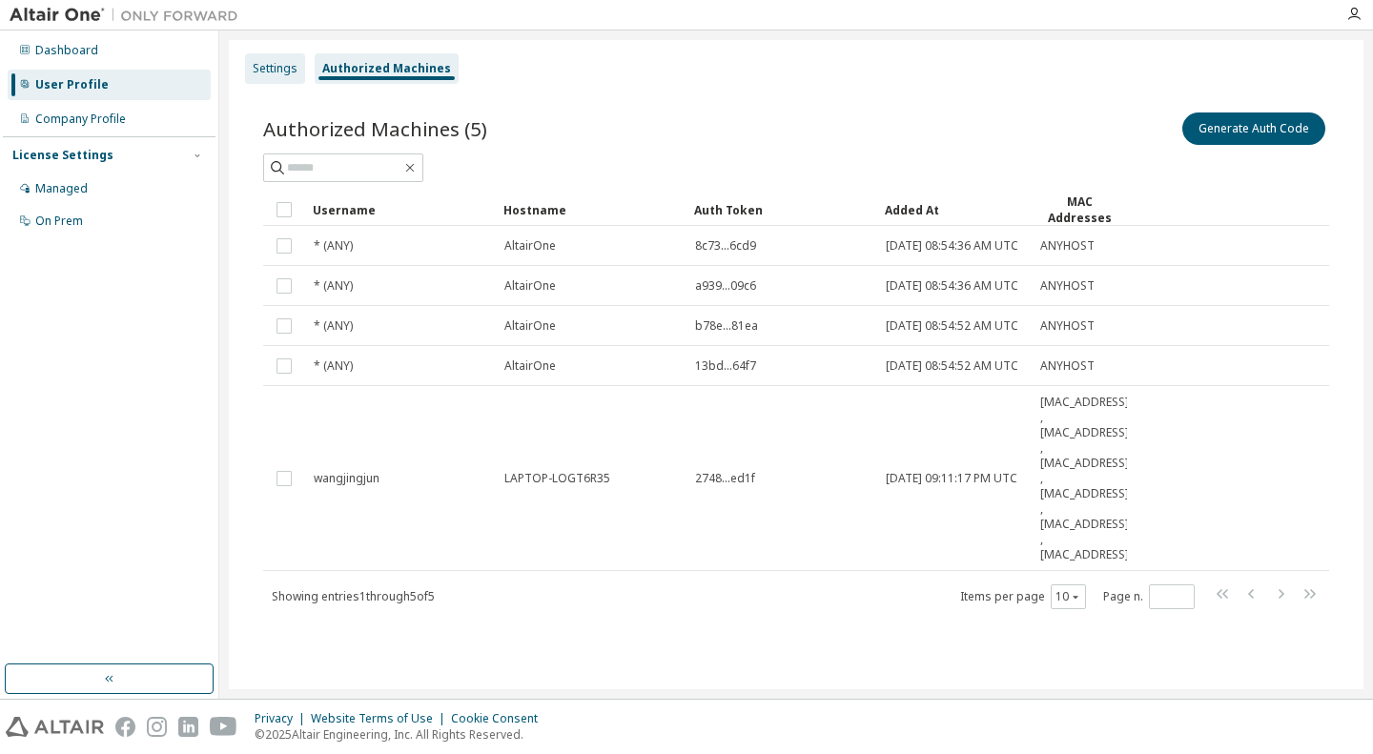
click at [280, 77] on div "Settings" at bounding box center [275, 68] width 60 height 31
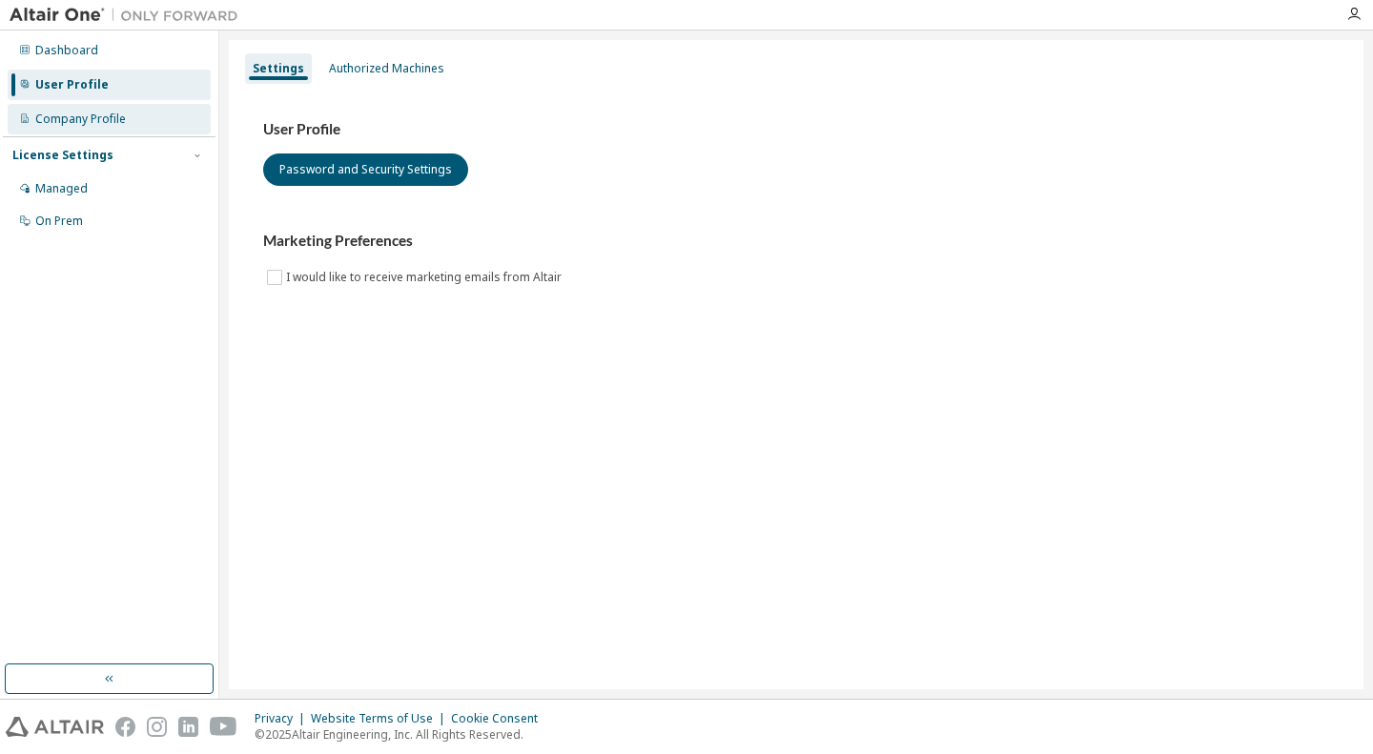
click at [122, 108] on div "Company Profile" at bounding box center [109, 119] width 203 height 31
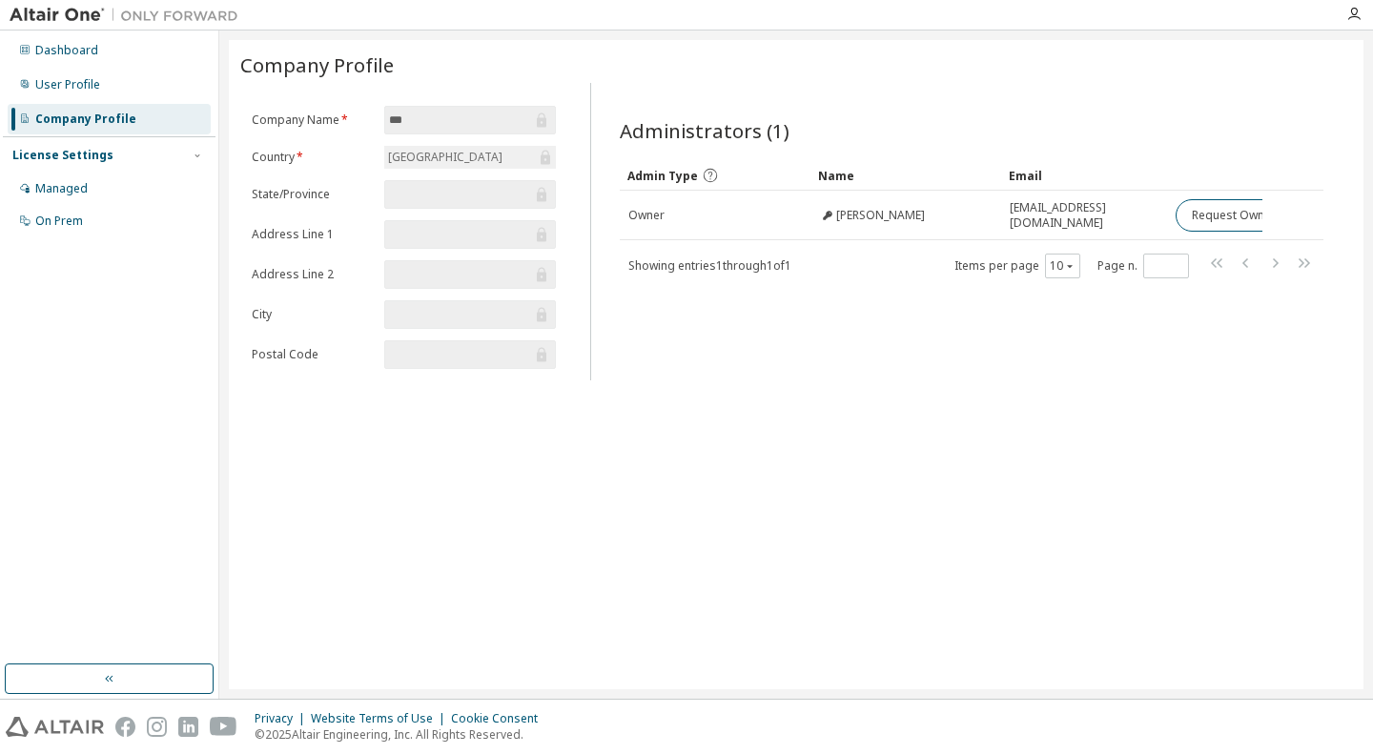
click at [739, 395] on div "Company Profile Clear Load Save Save As Field Operator Value Select filter Sele…" at bounding box center [796, 365] width 1135 height 650
click at [89, 182] on div "Managed" at bounding box center [109, 189] width 203 height 31
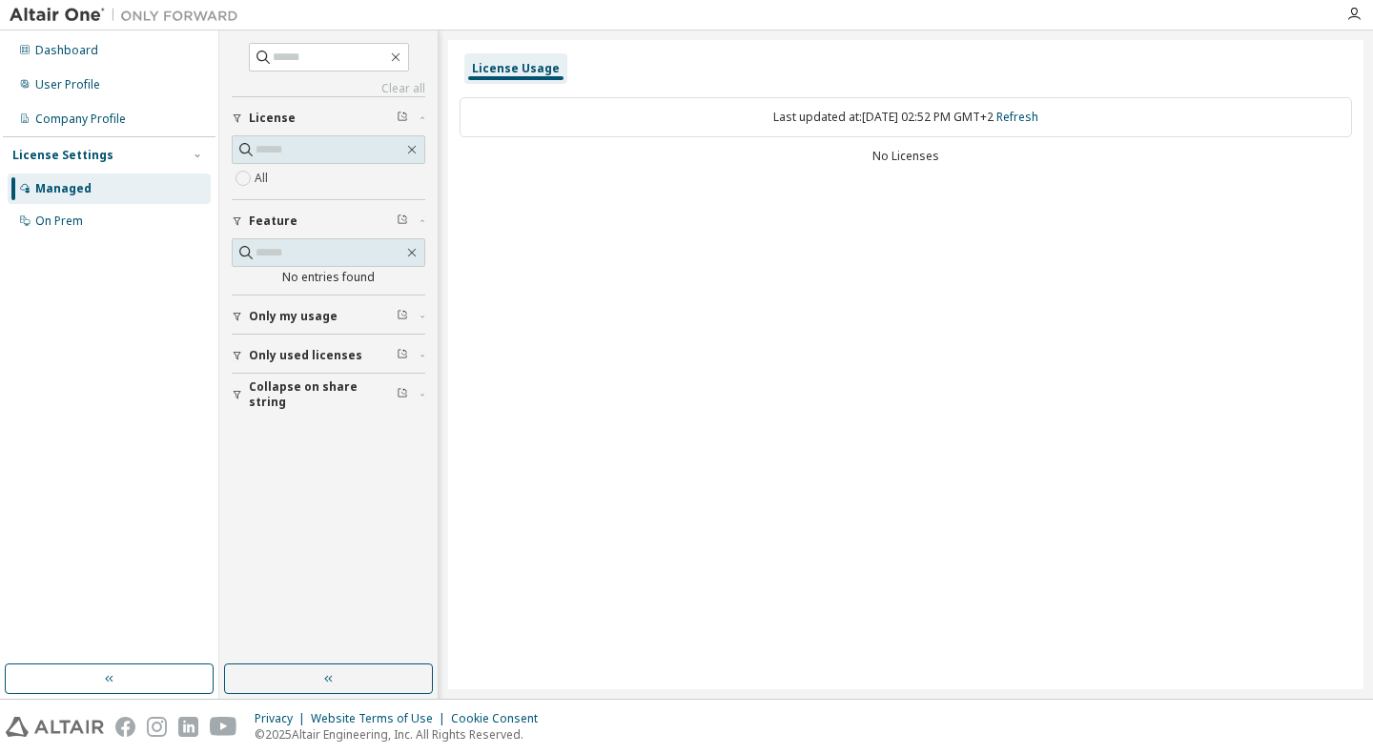
click at [944, 257] on div "License Usage Last updated at: Tue 2025-09-09 02:52 PM GMT+2 Refresh No Licenses" at bounding box center [906, 365] width 916 height 650
click at [1044, 239] on div "License Usage Last updated at: Tue 2025-09-09 02:52 PM GMT+2 Refresh No Licenses" at bounding box center [906, 365] width 916 height 650
click at [1039, 117] on link "Refresh" at bounding box center [1018, 117] width 42 height 16
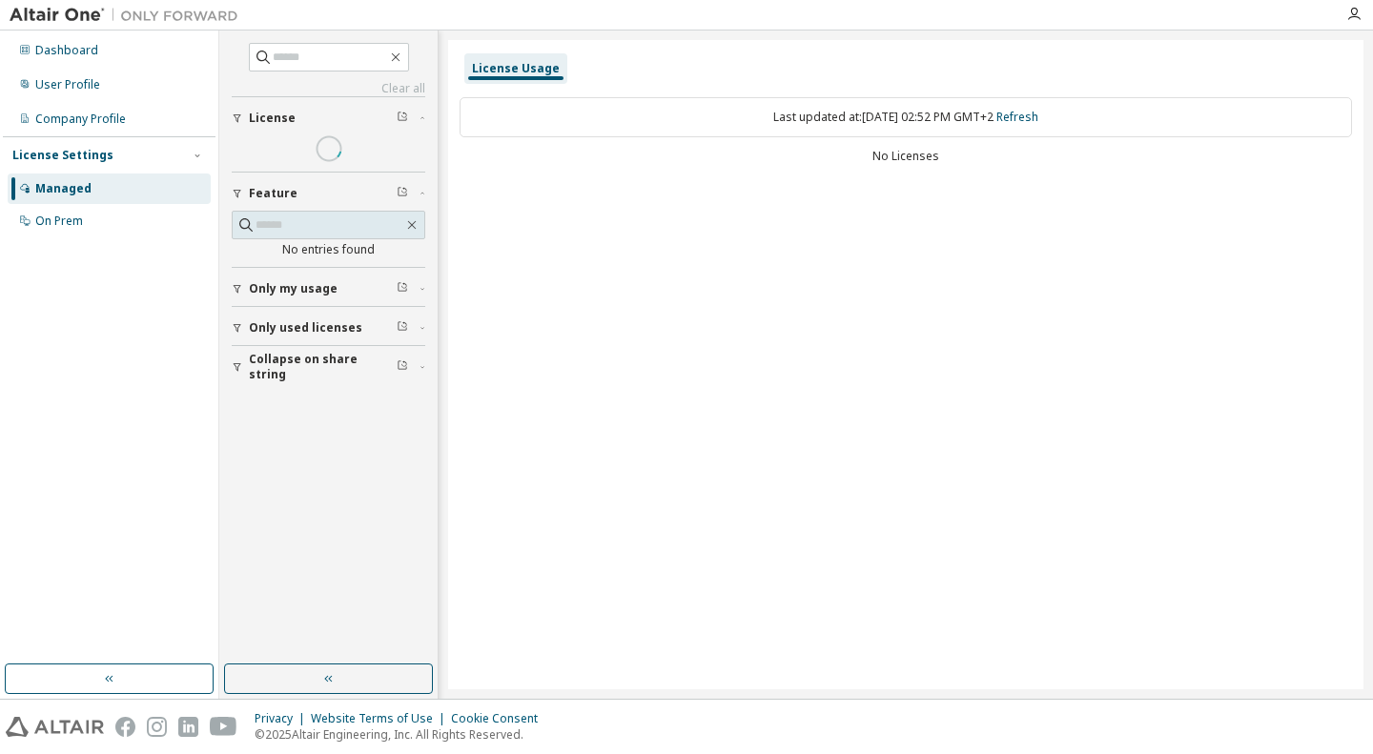
click at [933, 285] on div "License Usage Last updated at: Tue 2025-09-09 02:52 PM GMT+2 Refresh No Licenses" at bounding box center [906, 365] width 916 height 650
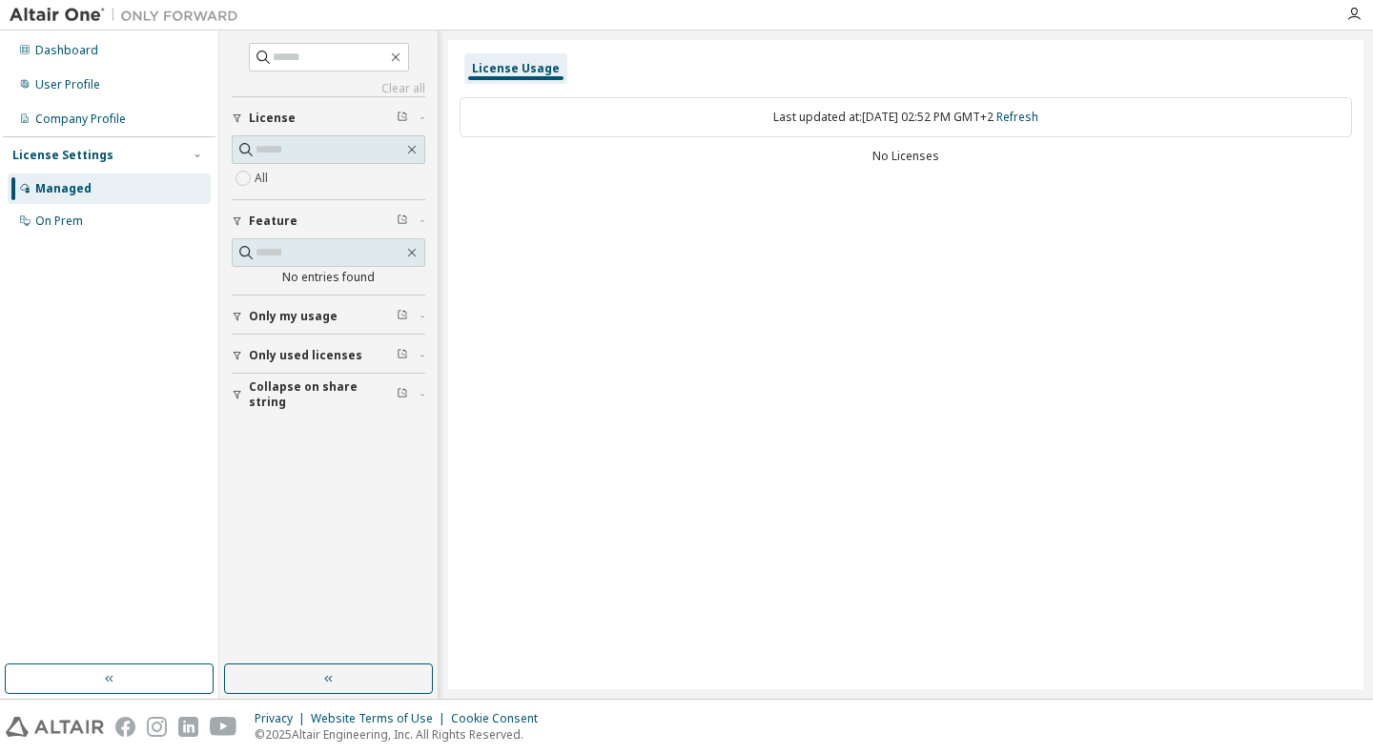
click at [306, 309] on span "Only my usage" at bounding box center [293, 316] width 89 height 15
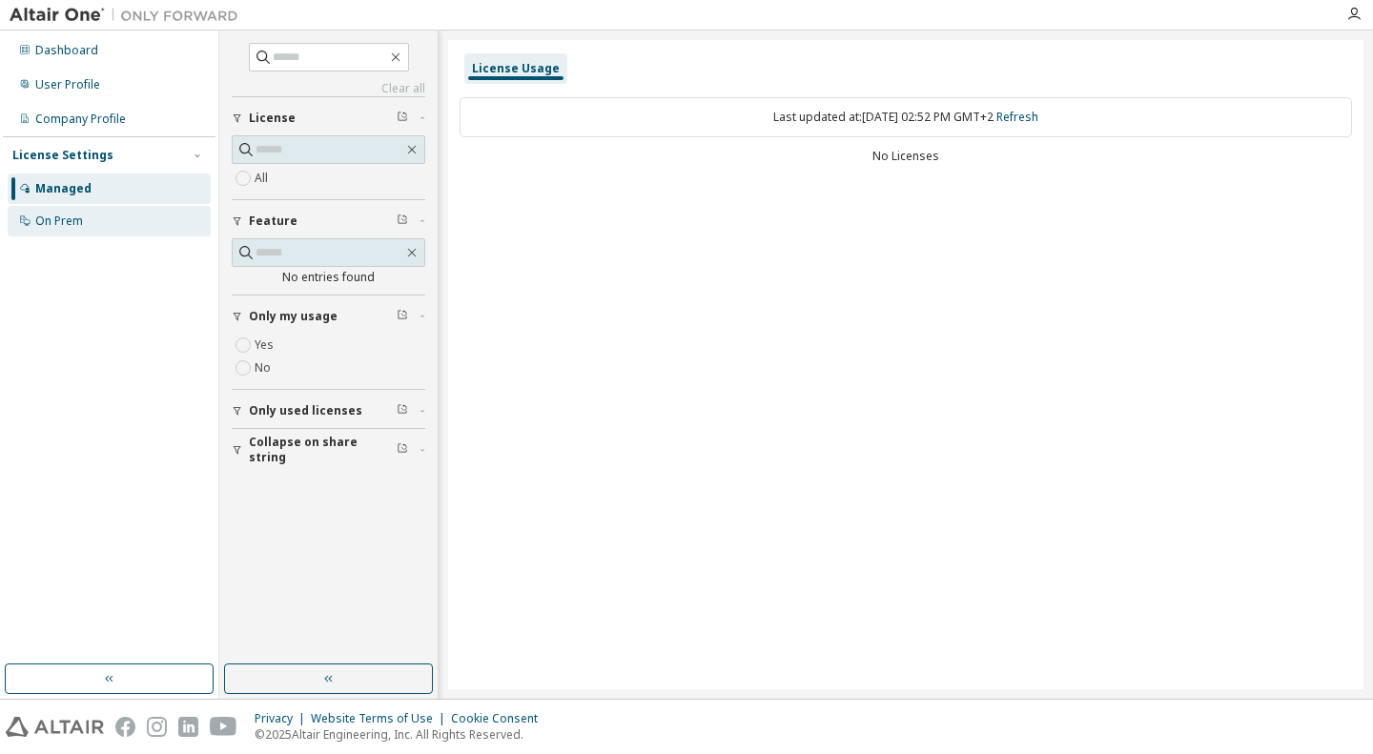
click at [93, 208] on div "On Prem" at bounding box center [109, 221] width 203 height 31
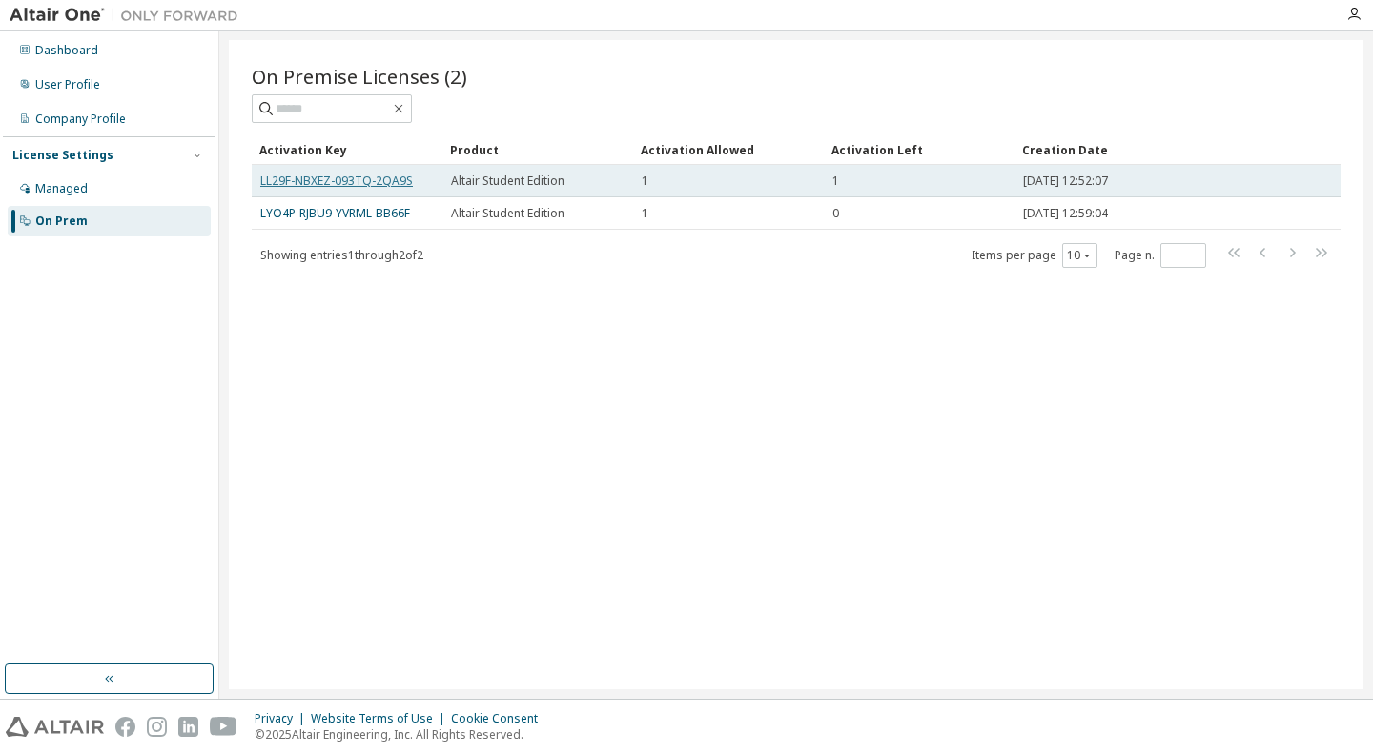
click at [402, 178] on link "LL29F-NBXEZ-093TQ-2QA9S" at bounding box center [336, 181] width 153 height 16
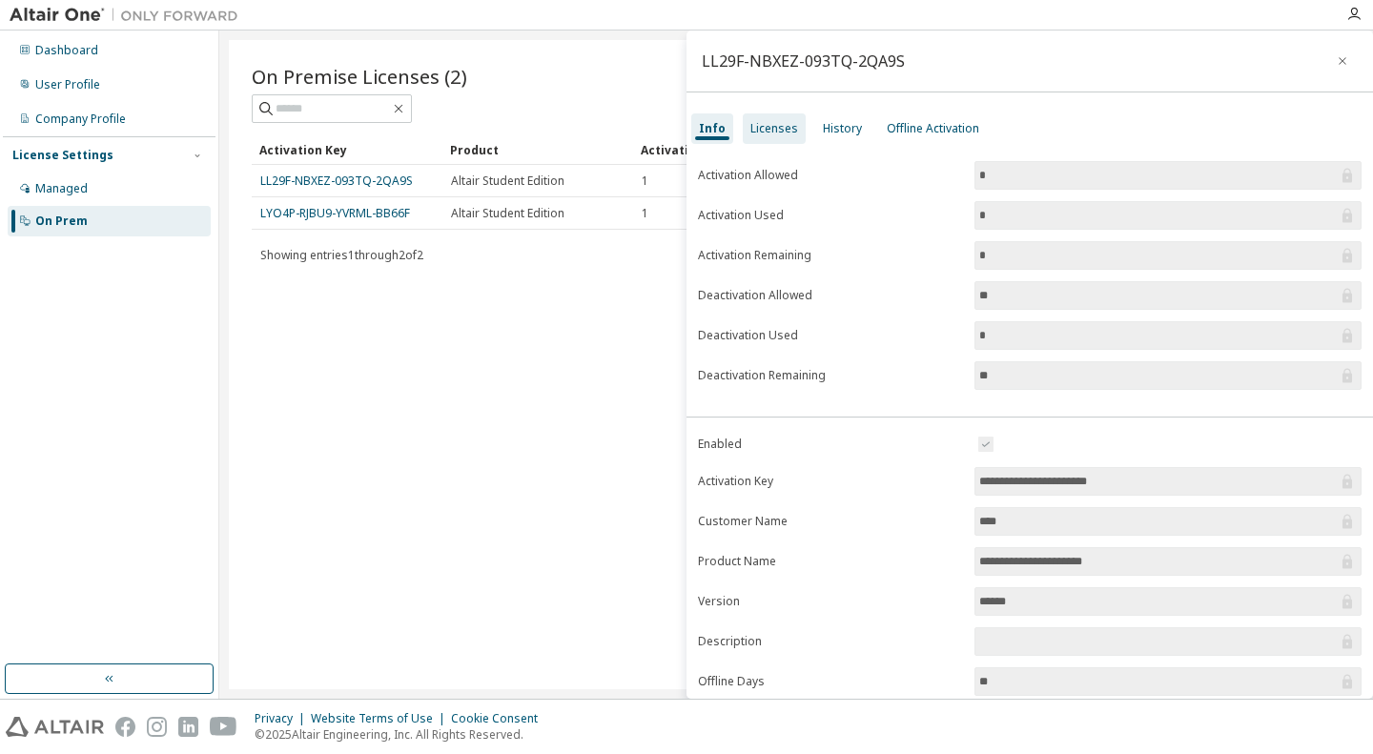
click at [782, 121] on div "Licenses" at bounding box center [775, 128] width 48 height 15
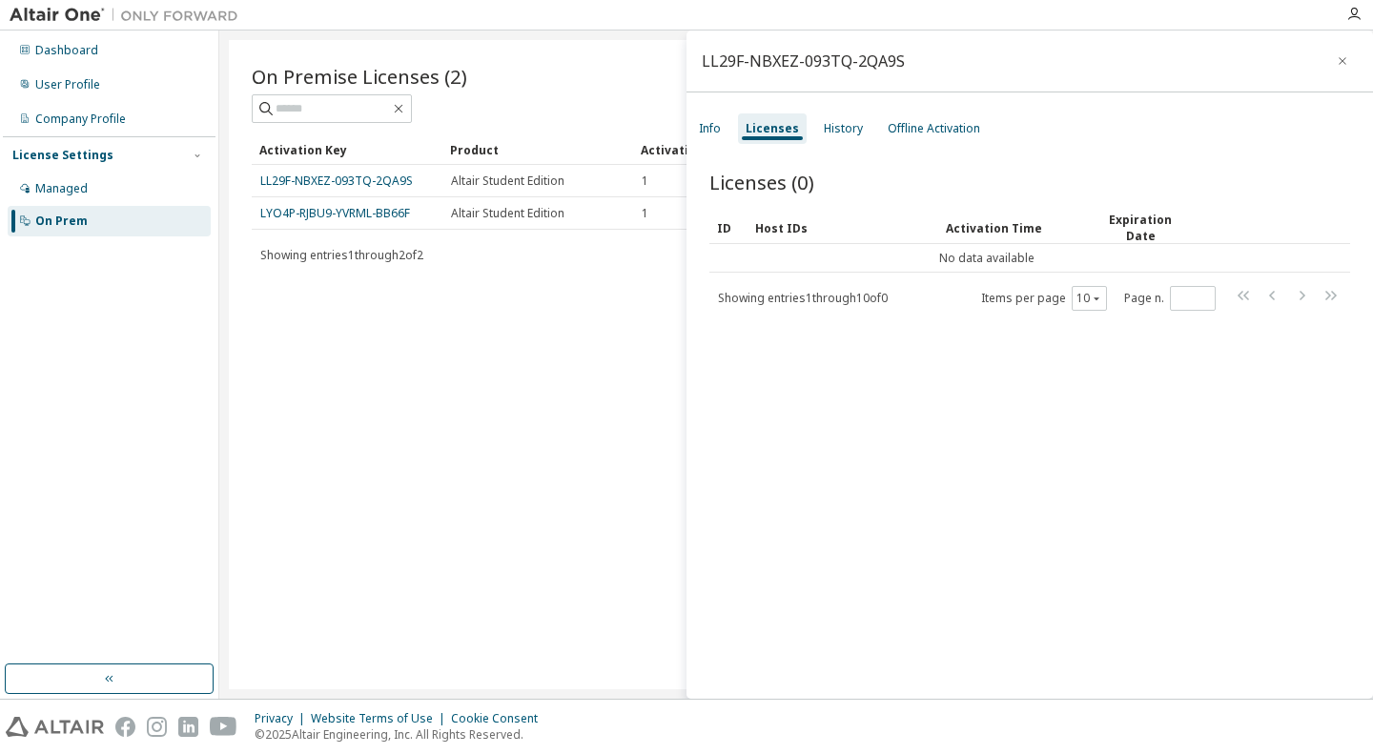
click at [929, 368] on div "Licenses (0) Clear Load Save Save As Field Operator Value Select filter Select …" at bounding box center [1030, 437] width 687 height 583
click at [837, 134] on div "History" at bounding box center [843, 128] width 39 height 15
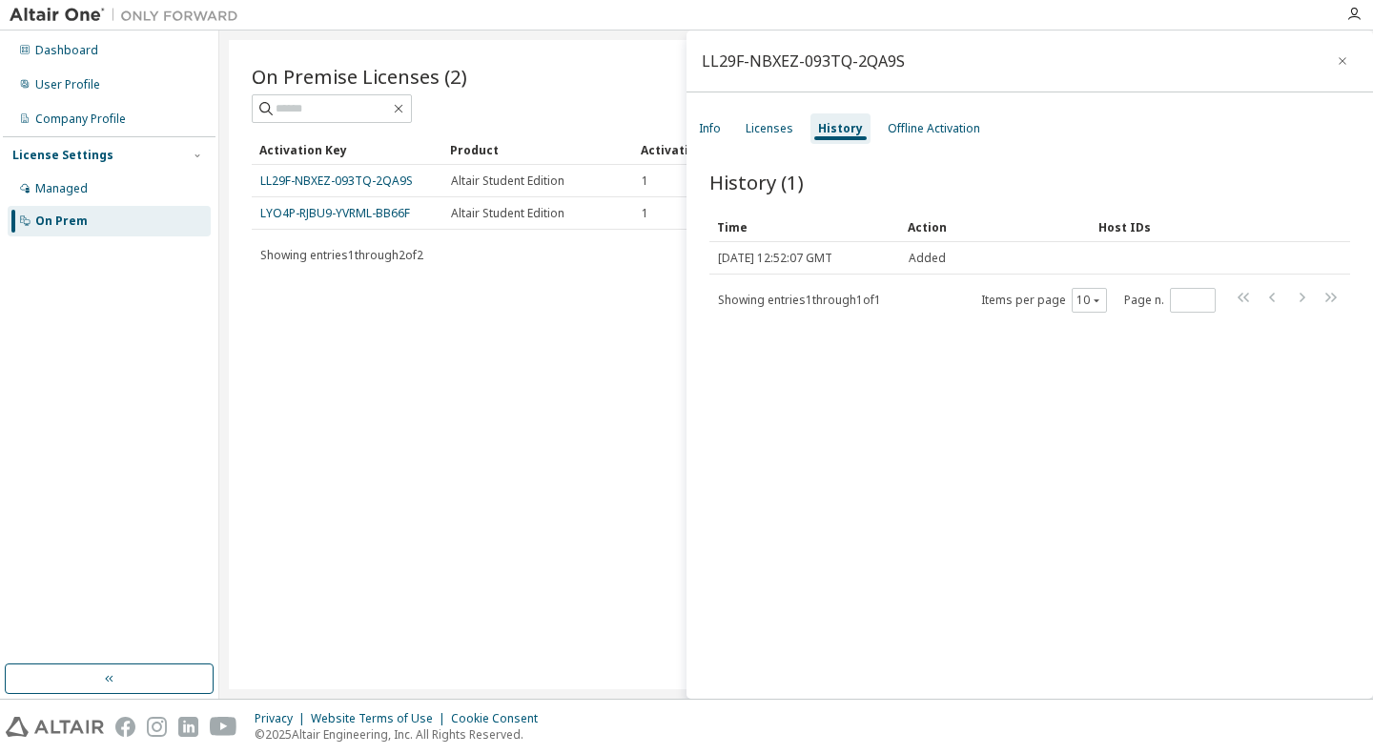
click at [924, 384] on div "History (1) Clear Load Save Save As Field Operator Value Select filter Select o…" at bounding box center [1030, 437] width 687 height 583
click at [929, 138] on div "Offline Activation" at bounding box center [934, 129] width 108 height 31
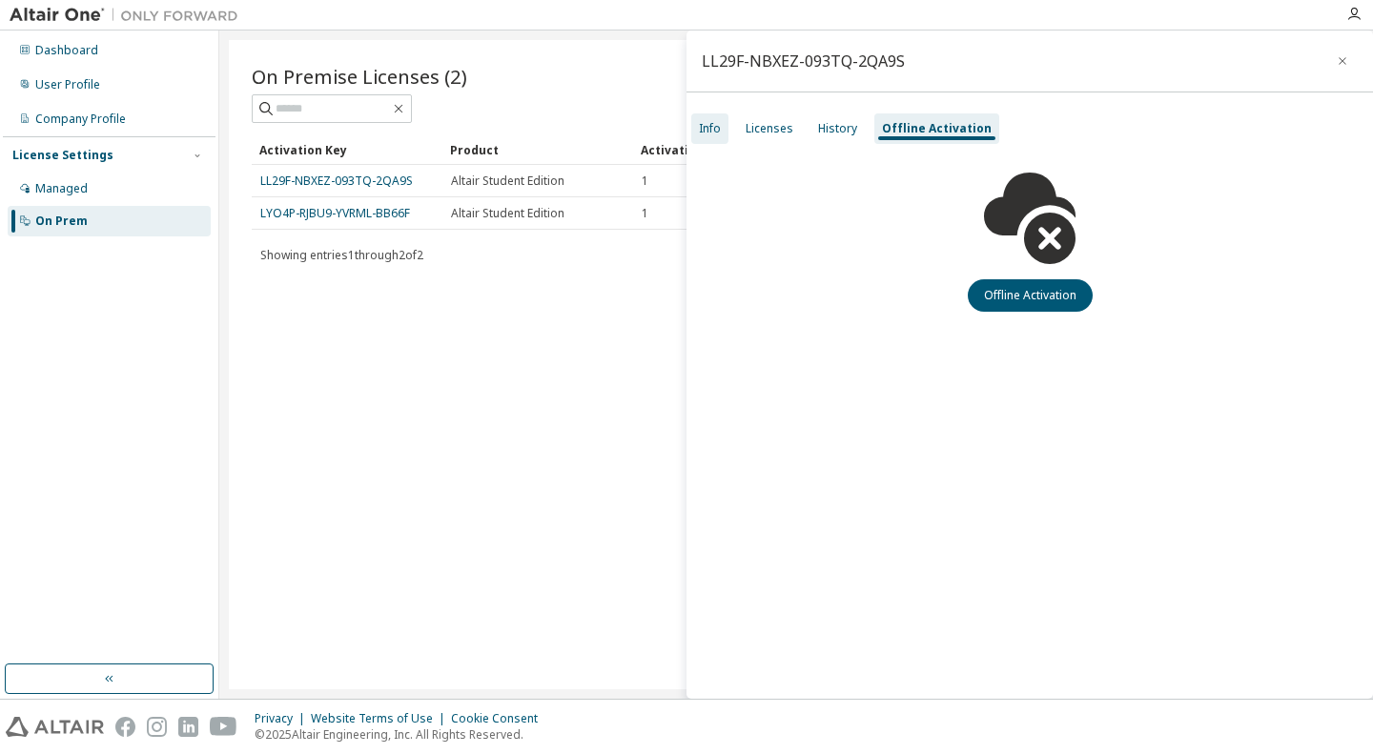
click at [722, 129] on div "Info" at bounding box center [710, 129] width 37 height 31
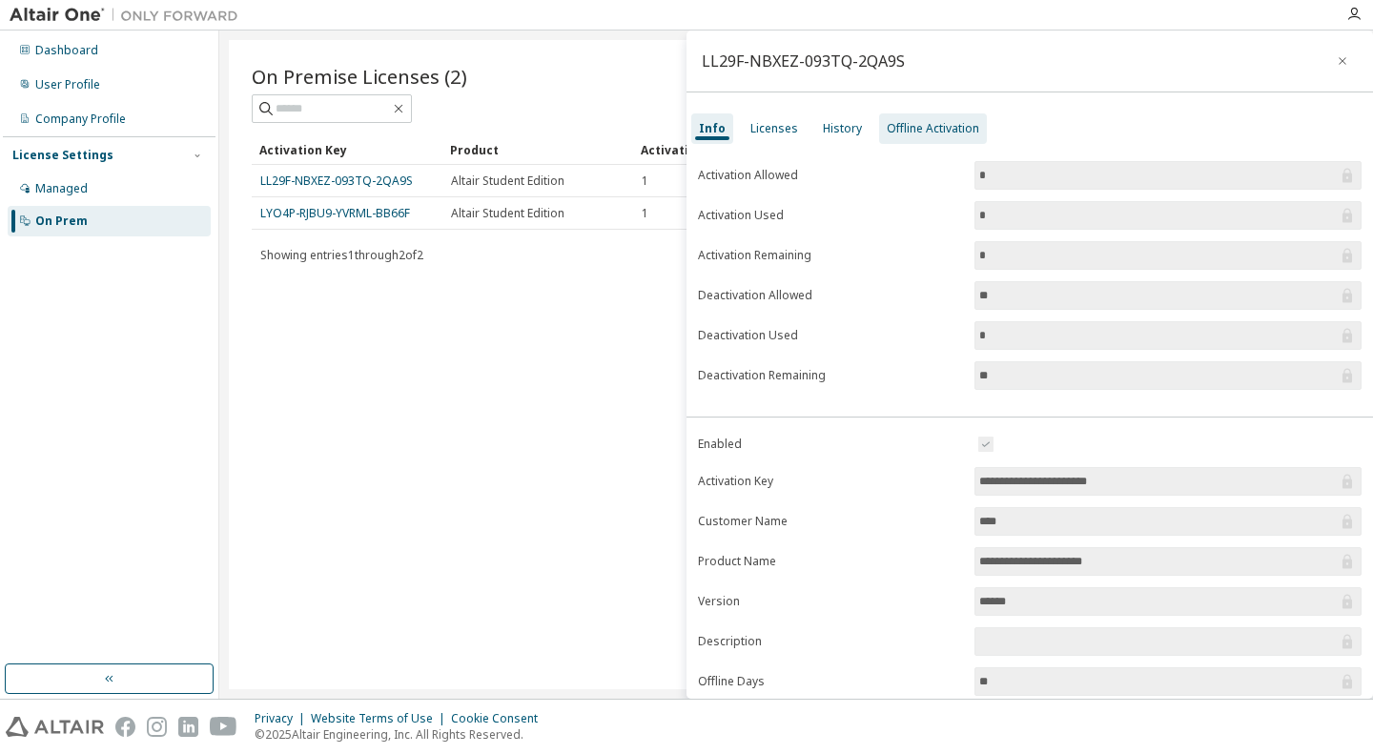
click at [931, 134] on div "Offline Activation" at bounding box center [933, 128] width 93 height 15
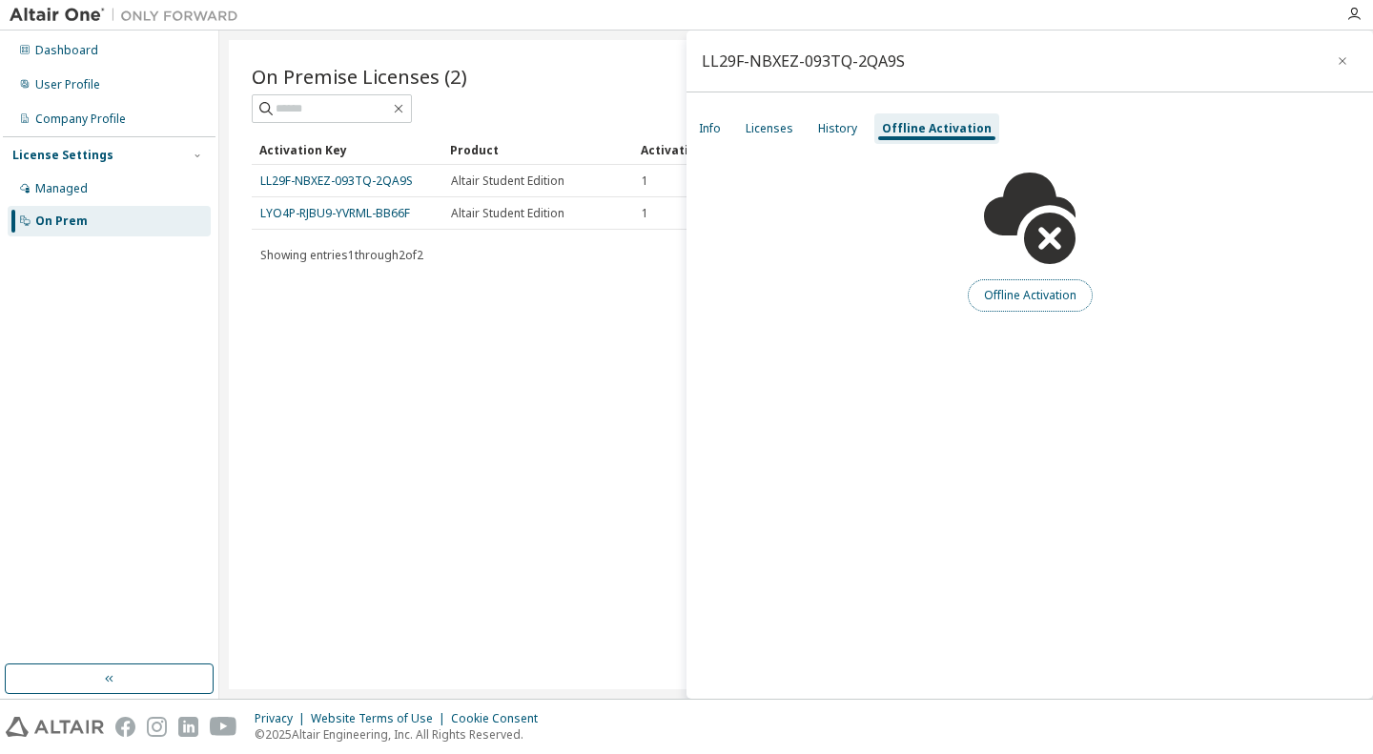
click at [1036, 300] on button "Offline Activation" at bounding box center [1030, 295] width 125 height 32
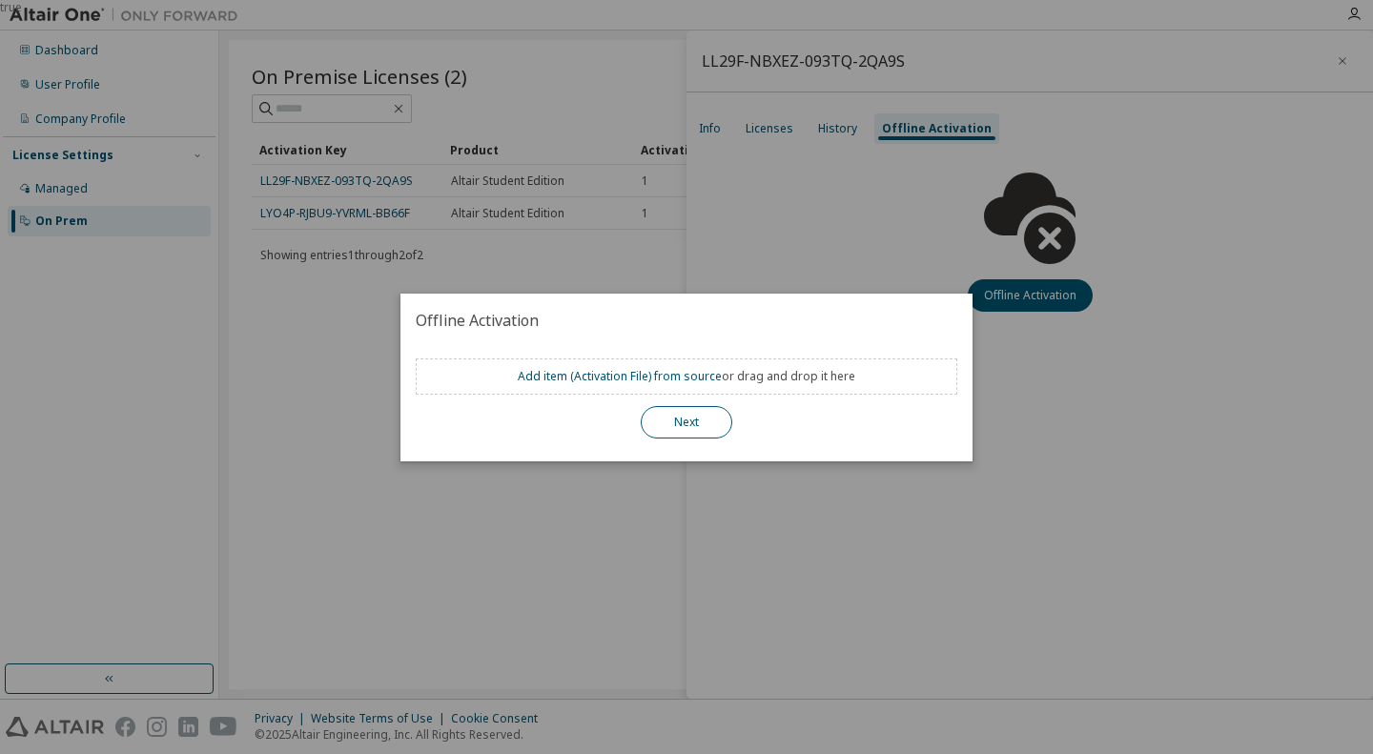
click at [690, 433] on button "Next" at bounding box center [687, 422] width 92 height 32
click at [740, 226] on div "true" at bounding box center [686, 377] width 1373 height 754
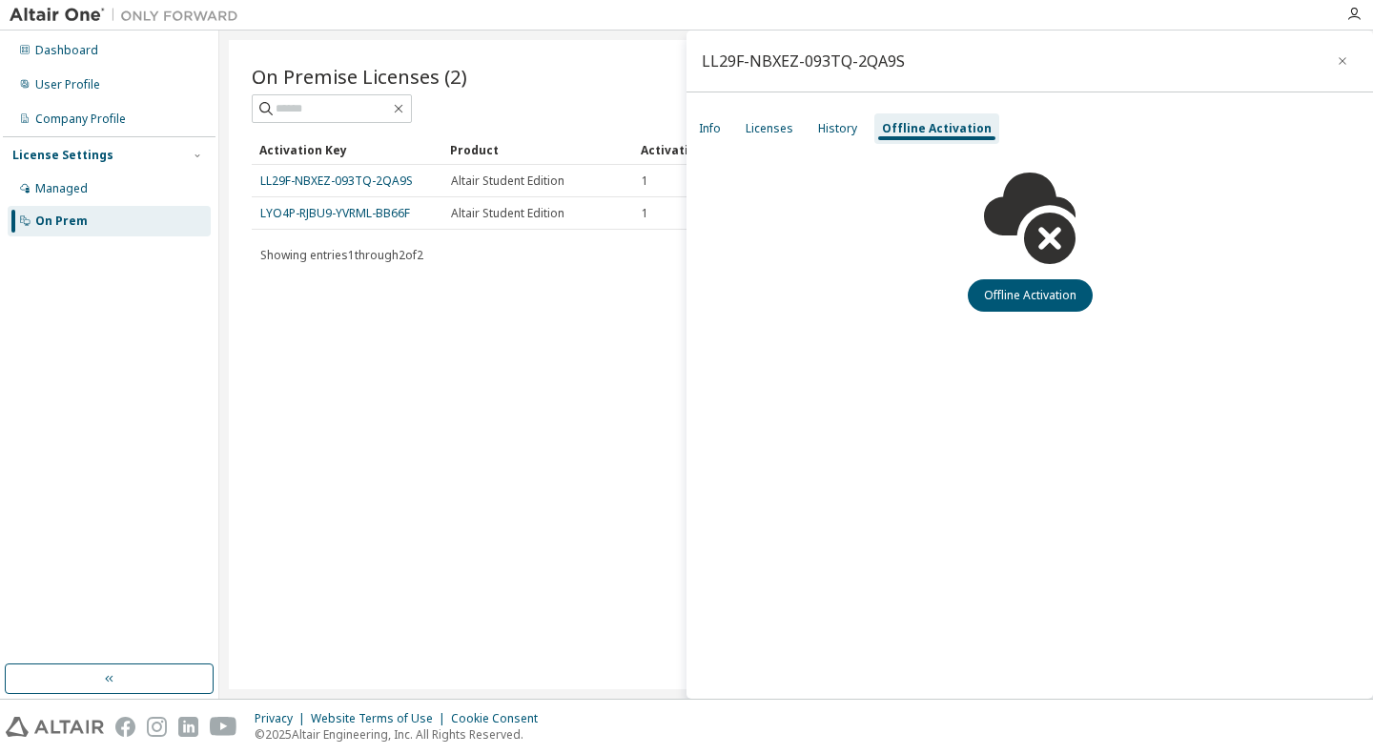
click at [863, 114] on div "Info Licenses History Offline Activation" at bounding box center [1030, 129] width 687 height 34
drag, startPoint x: 835, startPoint y: 132, endPoint x: 782, endPoint y: 125, distance: 52.9
click at [835, 131] on div "History" at bounding box center [837, 128] width 39 height 15
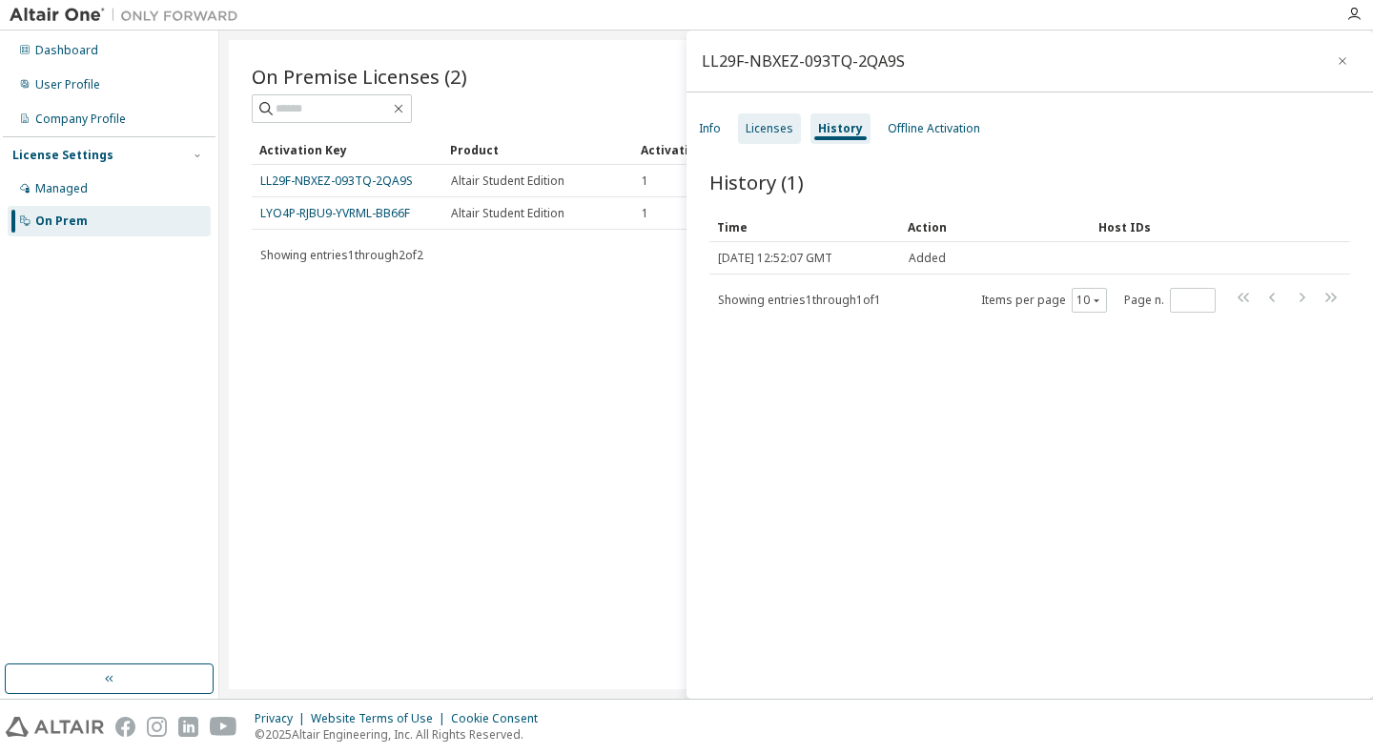
click at [767, 123] on div "Licenses" at bounding box center [770, 128] width 48 height 15
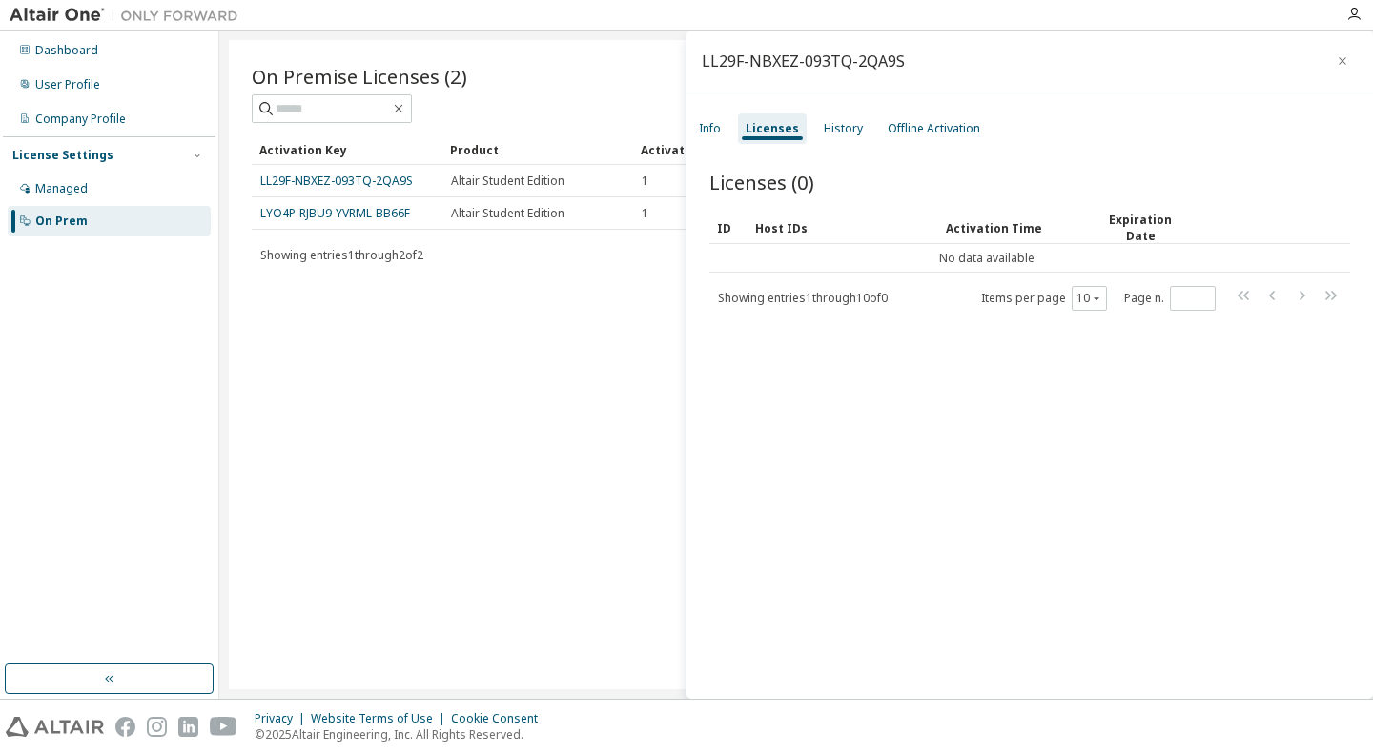
click at [905, 387] on div "Licenses (0) Clear Load Save Save As Field Operator Value Select filter Select …" at bounding box center [1030, 437] width 687 height 583
click at [715, 131] on div "Info" at bounding box center [710, 128] width 22 height 15
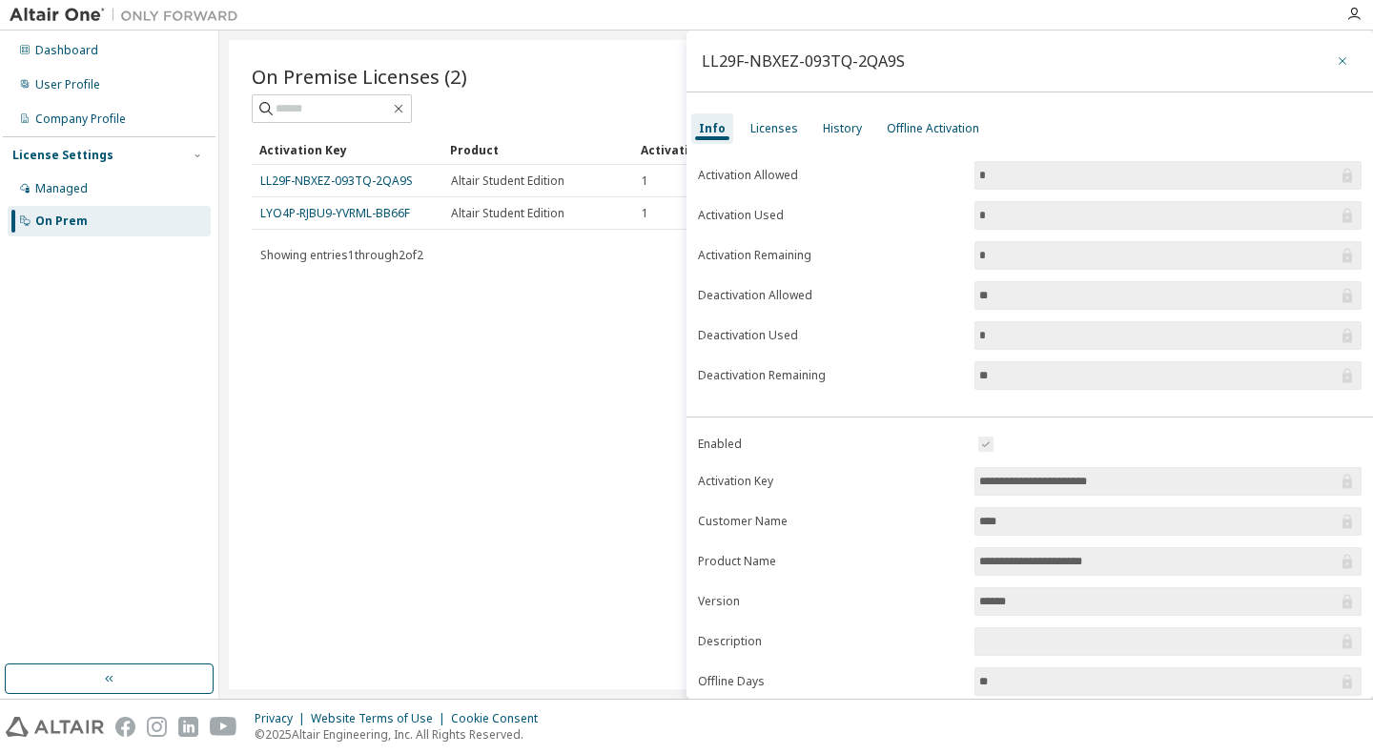
click at [1336, 68] on icon "button" at bounding box center [1342, 60] width 13 height 15
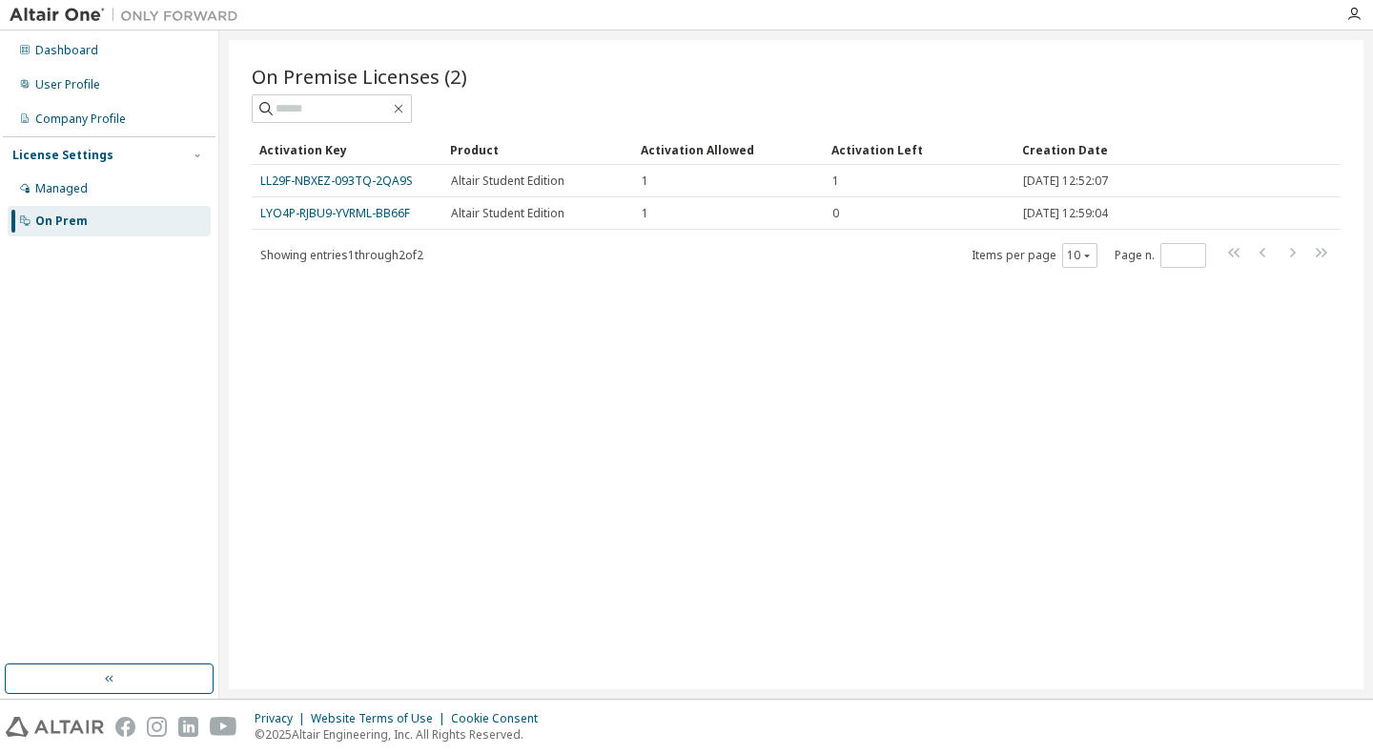
click at [556, 381] on div "On Premise Licenses (2) Clear Load Save Save As Field Operator Value Select fil…" at bounding box center [796, 365] width 1135 height 650
drag, startPoint x: 385, startPoint y: 182, endPoint x: 328, endPoint y: 361, distance: 187.3
click at [328, 446] on div "On Premise Licenses (2) Clear Load Save Save As Field Operator Value Select fil…" at bounding box center [796, 365] width 1135 height 650
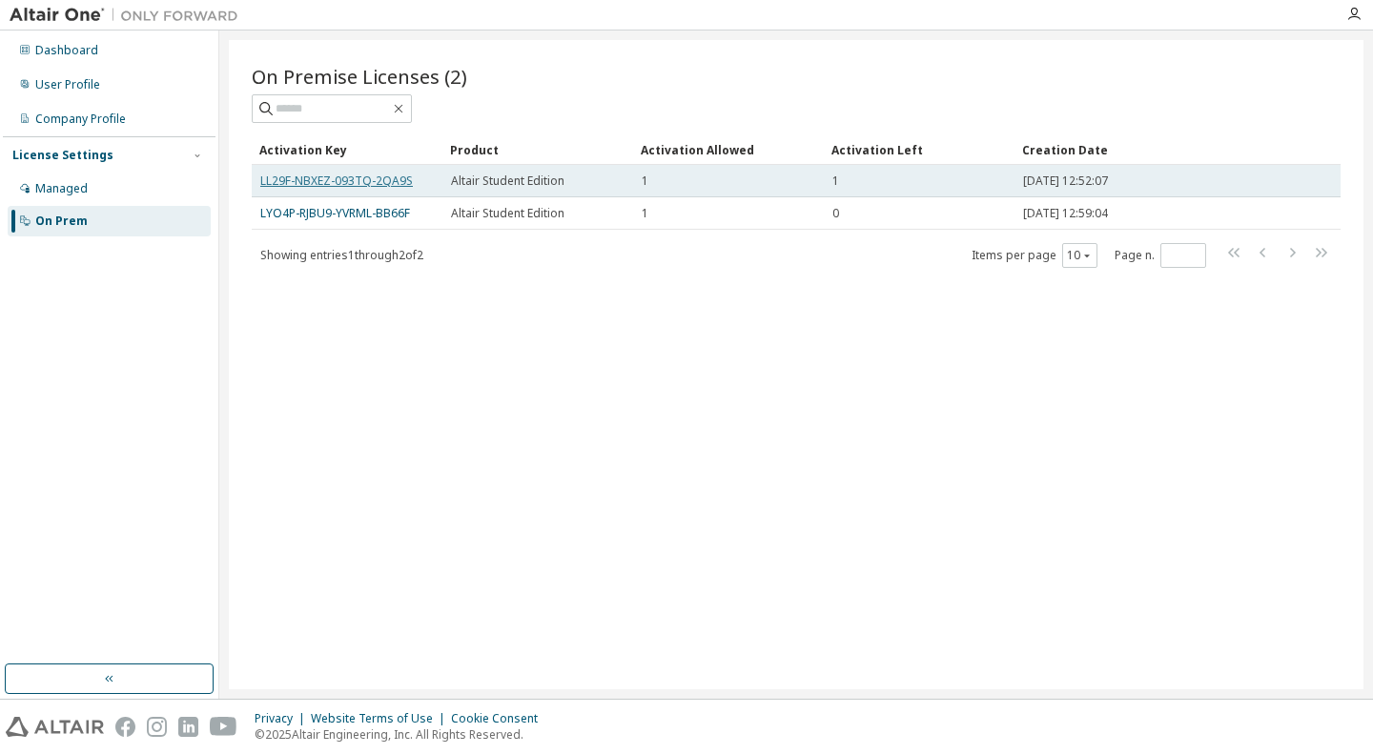
click at [334, 175] on link "LL29F-NBXEZ-093TQ-2QA9S" at bounding box center [336, 181] width 153 height 16
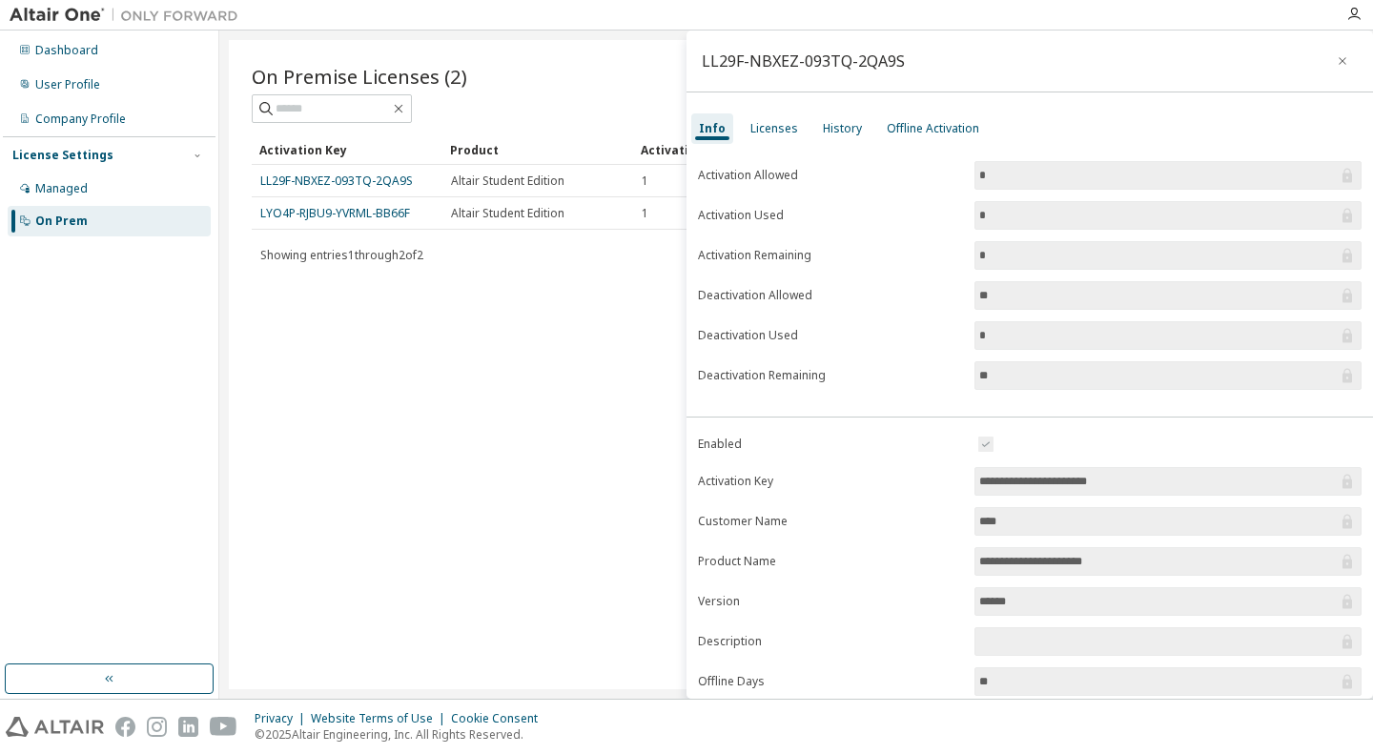
click at [1267, 482] on input "**********" at bounding box center [1159, 481] width 359 height 19
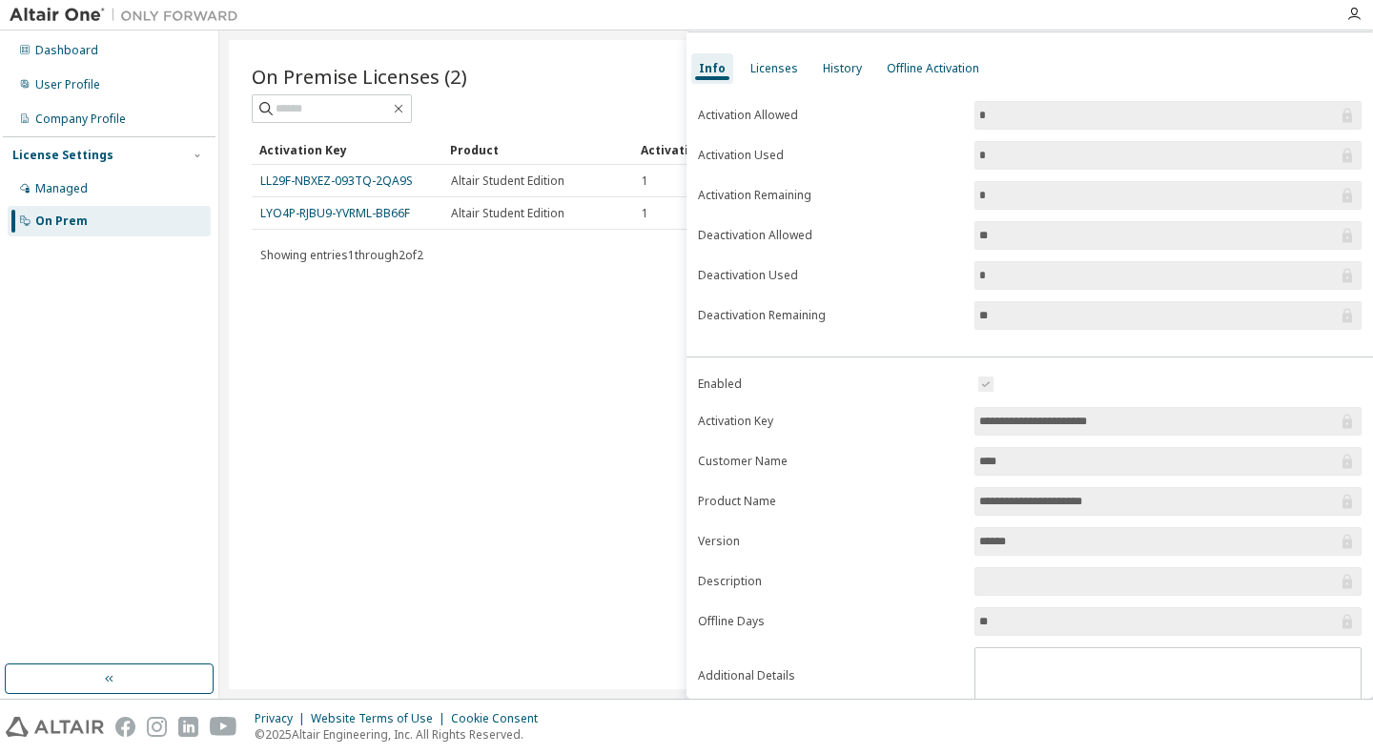
scroll to position [115, 0]
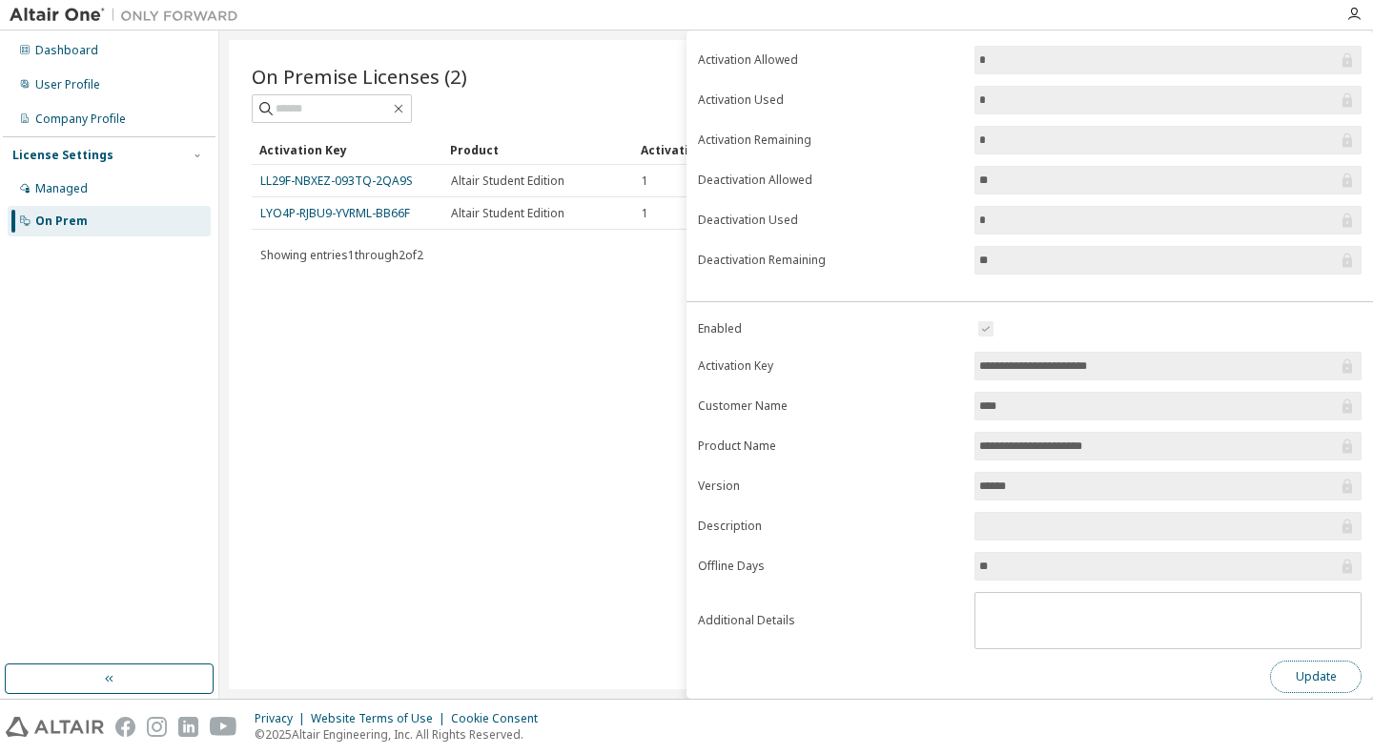
click at [1326, 678] on button "Update" at bounding box center [1316, 677] width 92 height 32
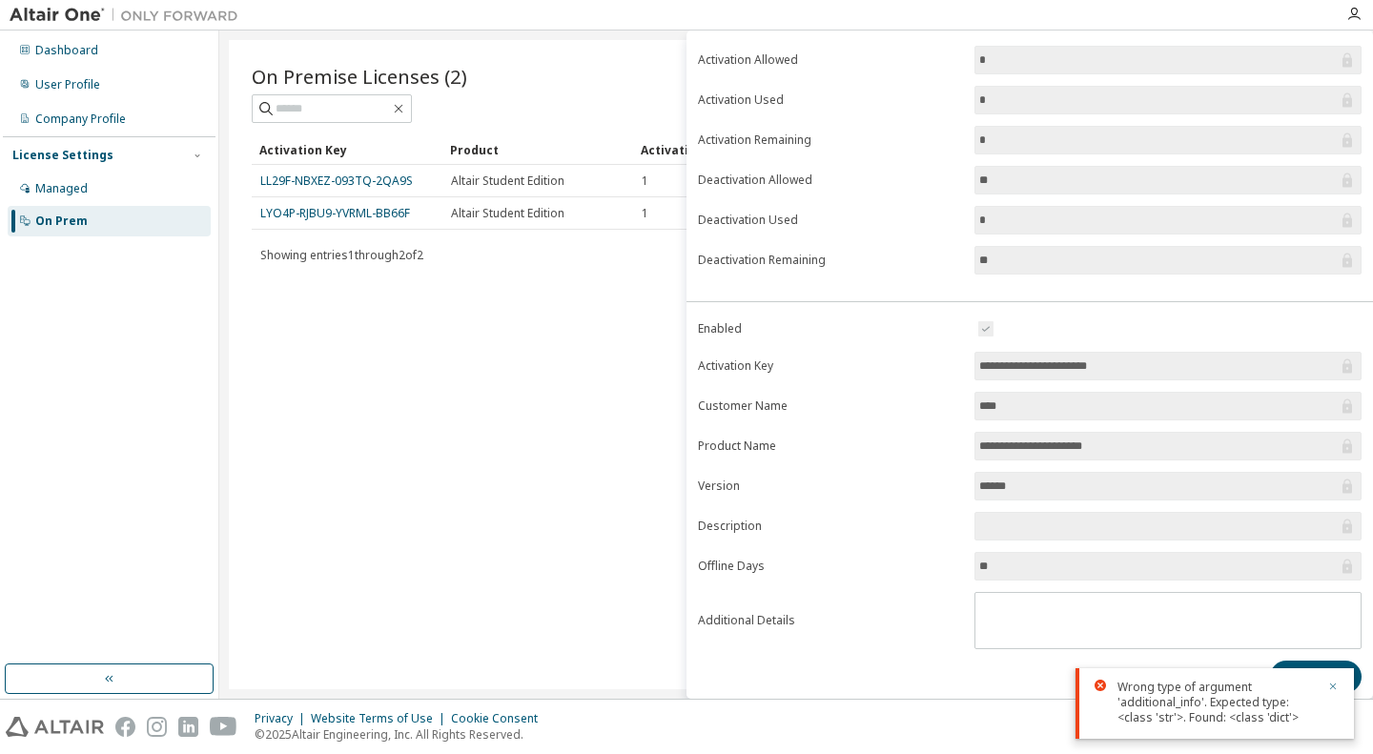
click at [1335, 685] on icon "button" at bounding box center [1334, 687] width 7 height 7
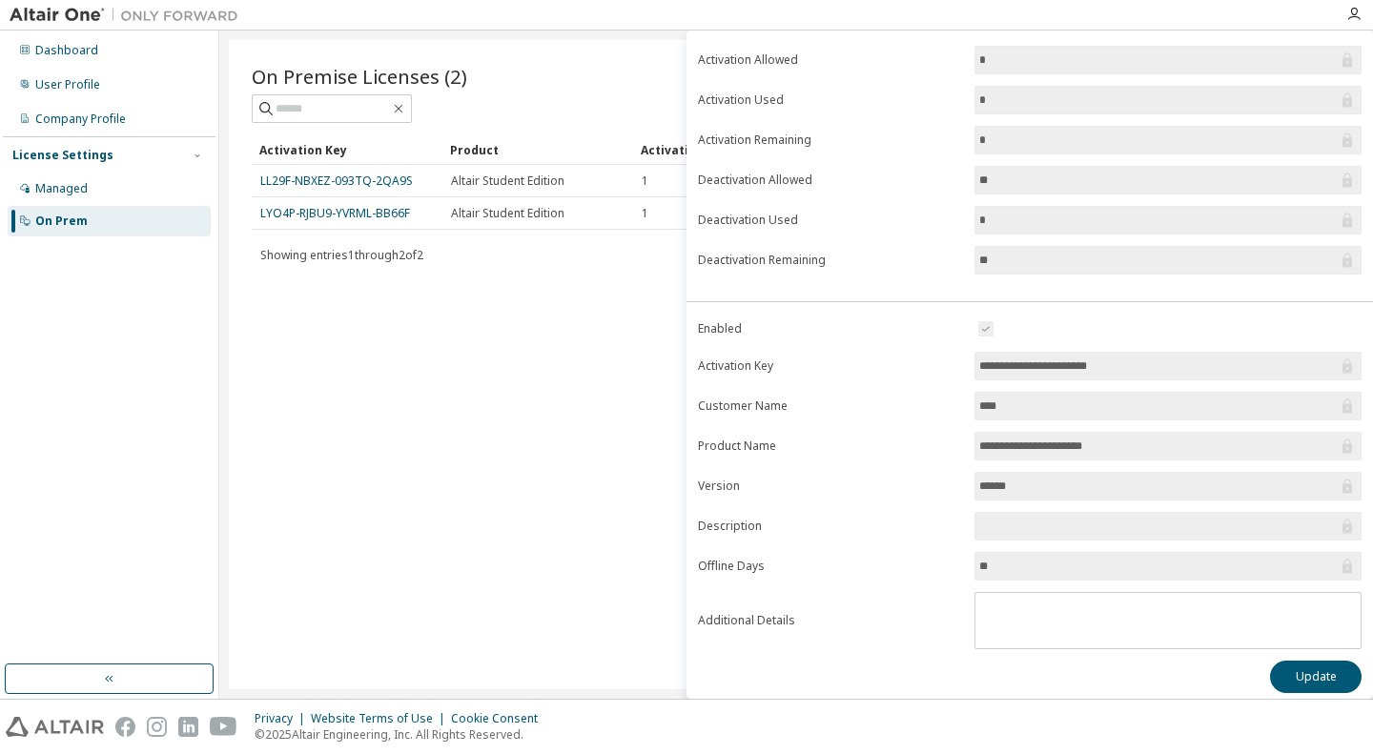
scroll to position [0, 0]
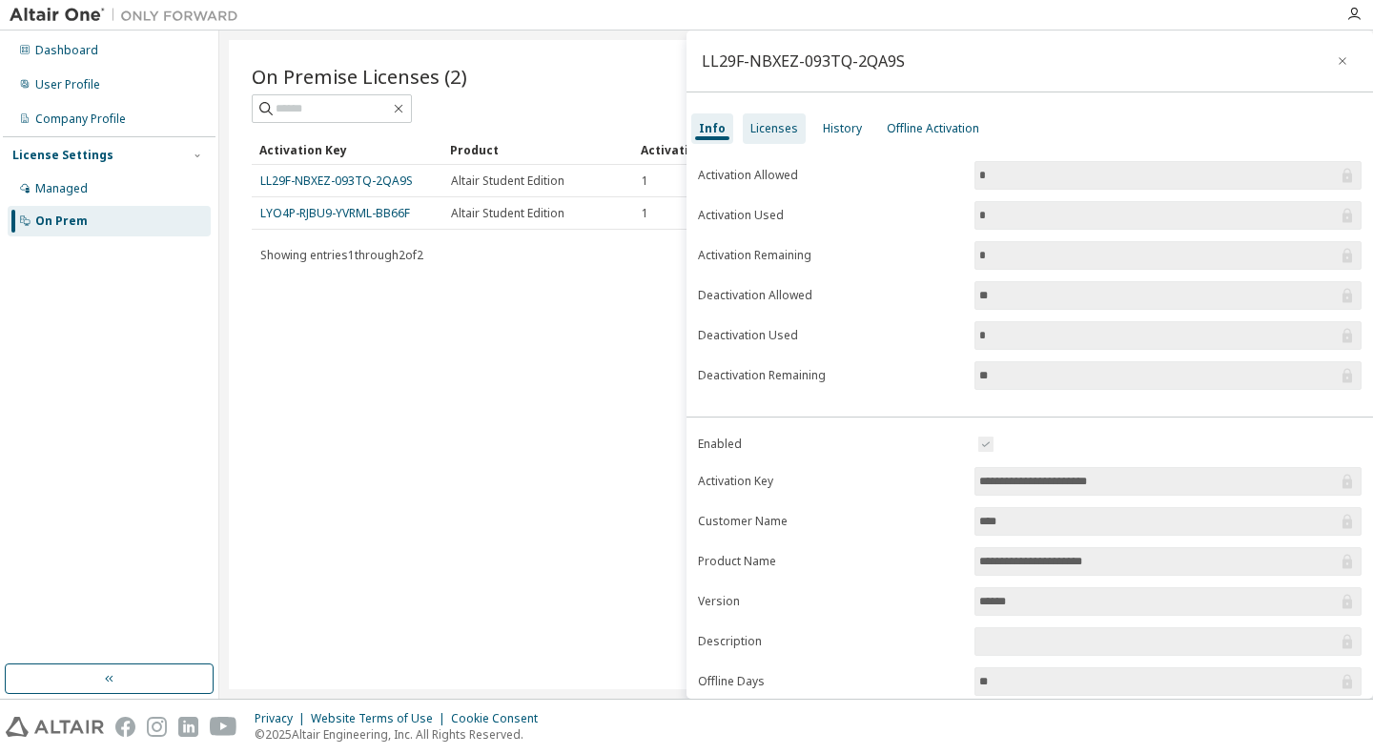
click at [774, 129] on div "Licenses" at bounding box center [775, 128] width 48 height 15
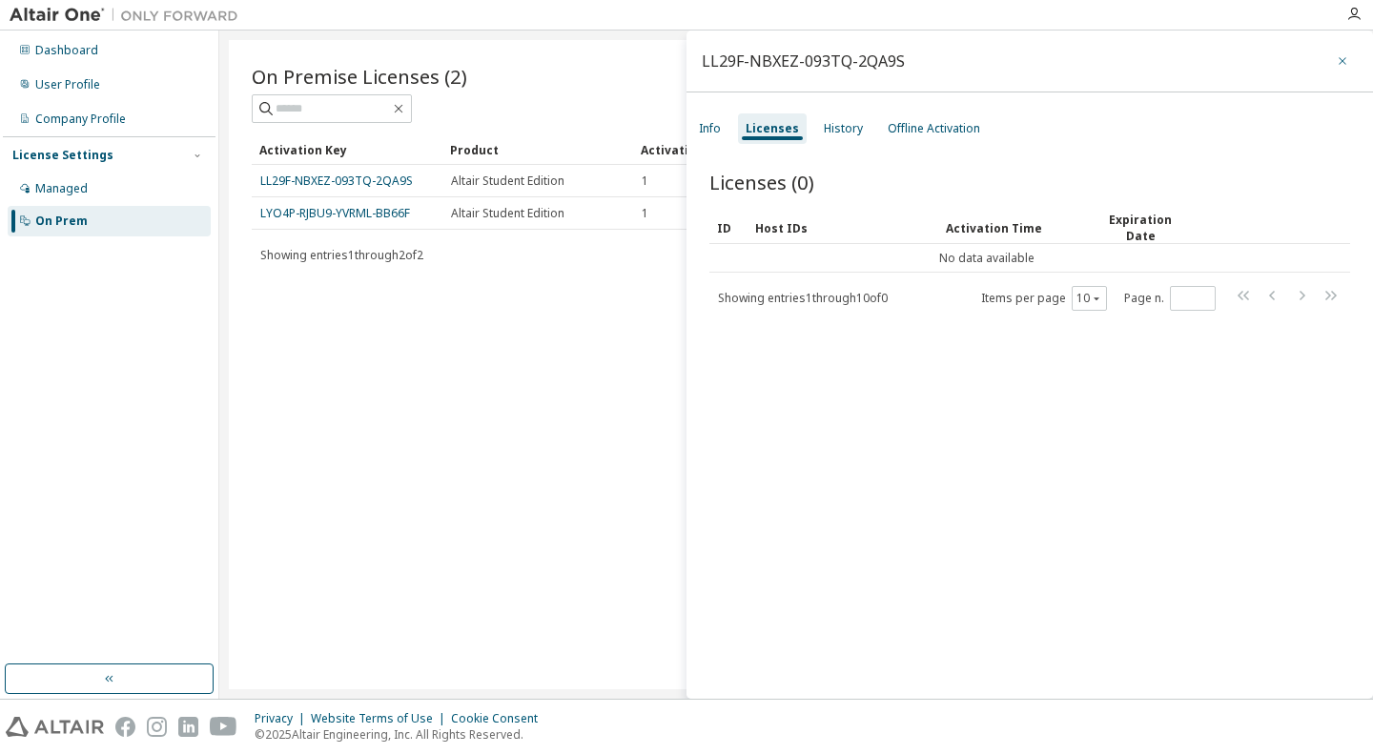
click at [1337, 60] on icon "button" at bounding box center [1342, 60] width 13 height 15
